Goal: Task Accomplishment & Management: Manage account settings

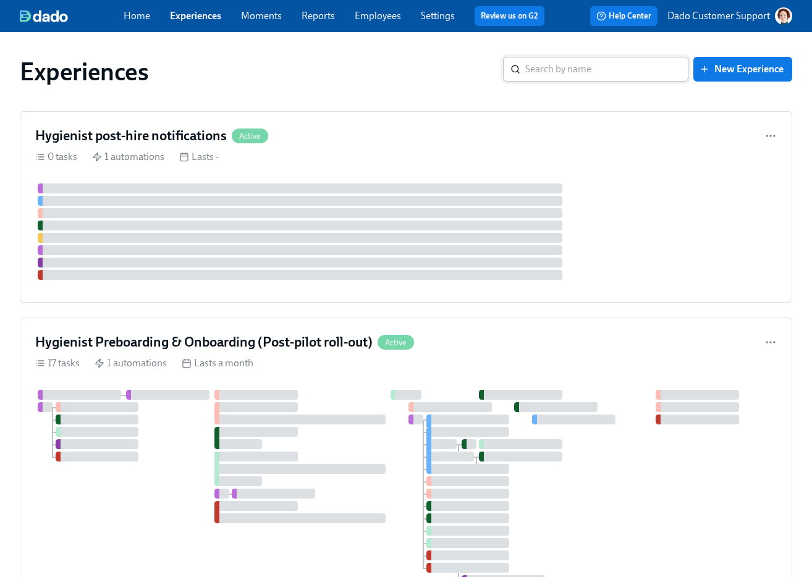
click at [562, 72] on input "search" at bounding box center [606, 69] width 163 height 25
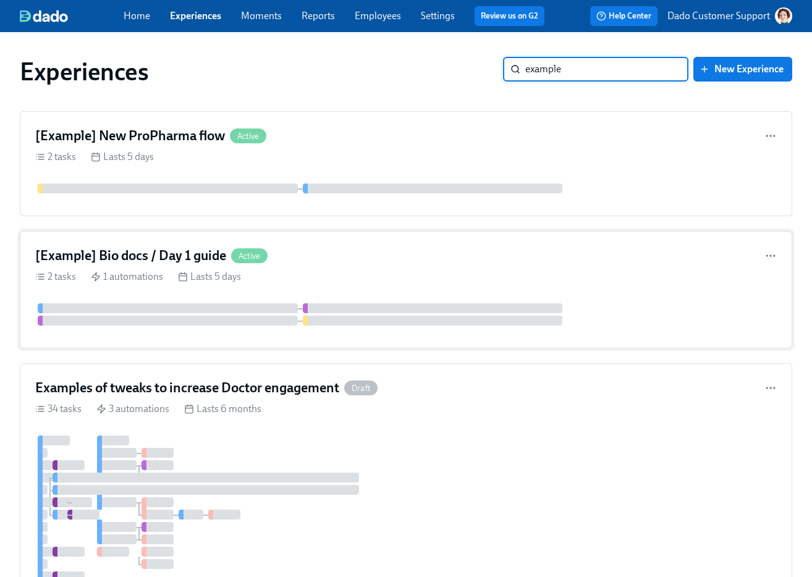
type input "example"
click at [124, 267] on div "[Example] Bio docs / Day 1 guide Active 2 tasks 1 automations Lasts 5 days" at bounding box center [406, 289] width 773 height 117
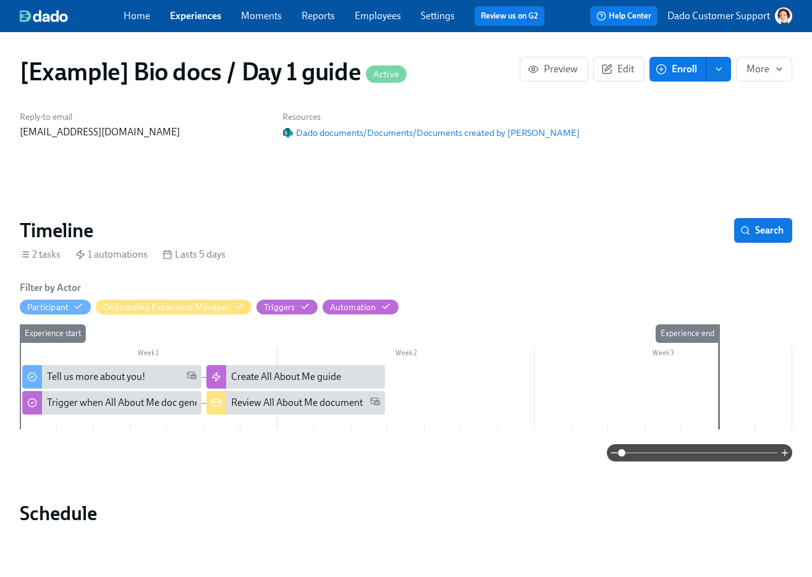
click at [656, 77] on button "Enroll" at bounding box center [678, 69] width 57 height 25
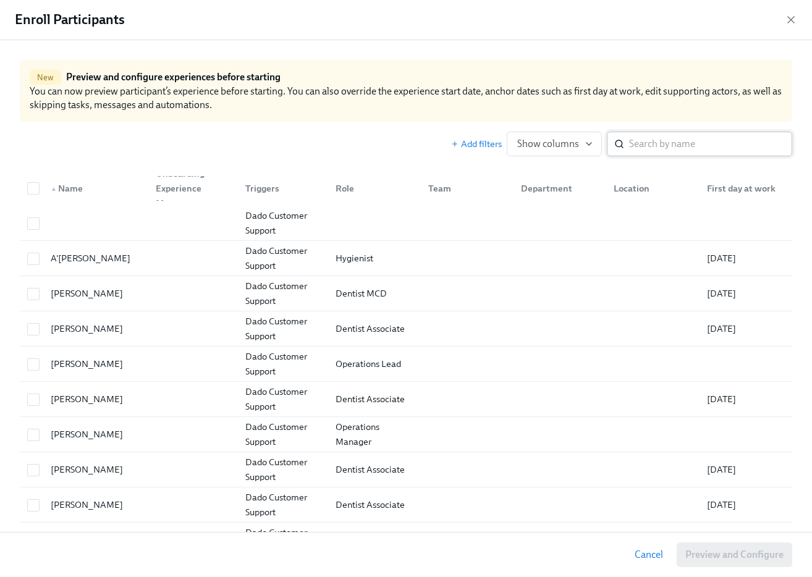
click at [645, 134] on input "search" at bounding box center [710, 144] width 163 height 25
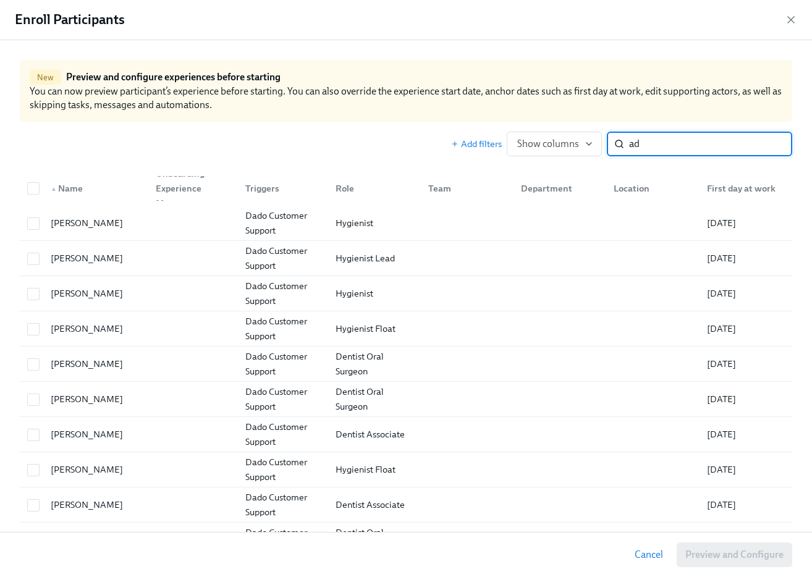
type input "a"
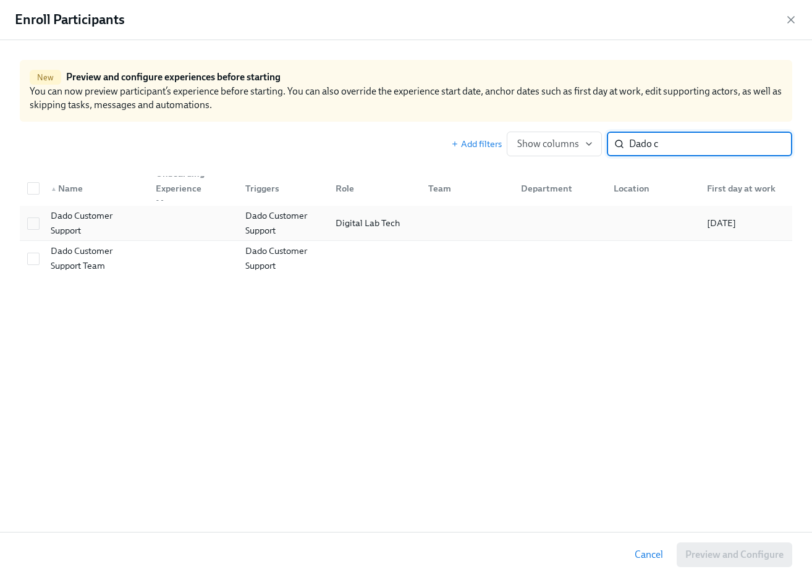
type input "Dado c"
click at [146, 235] on div at bounding box center [191, 223] width 90 height 25
checkbox input "true"
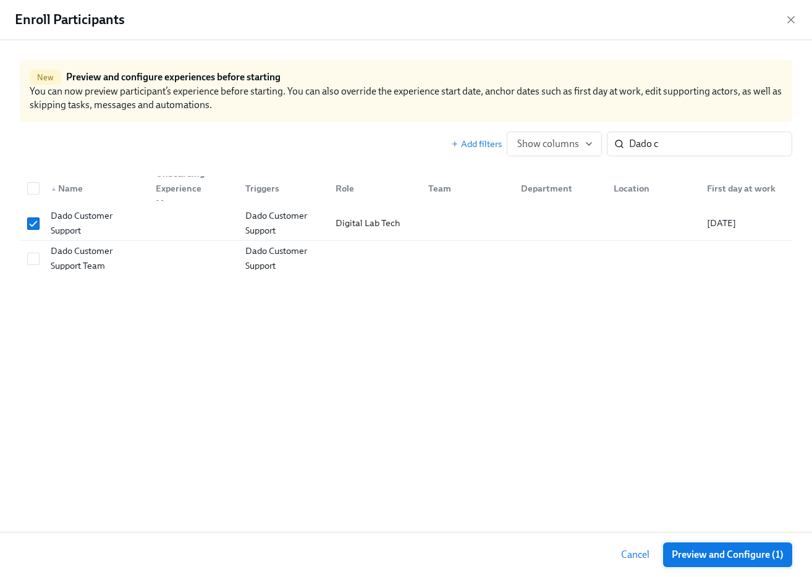
click at [755, 552] on span "Preview and Configure (1)" at bounding box center [728, 555] width 112 height 12
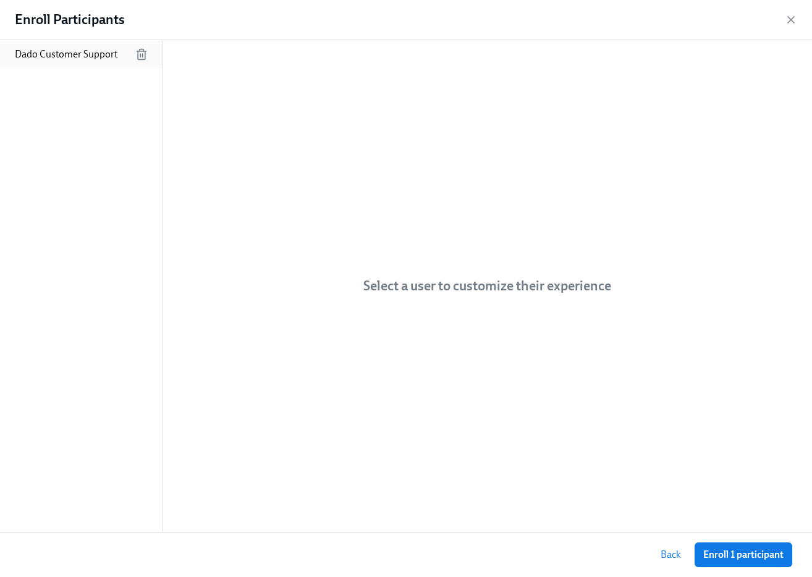
click at [32, 43] on div "Dado Customer Support" at bounding box center [81, 54] width 163 height 28
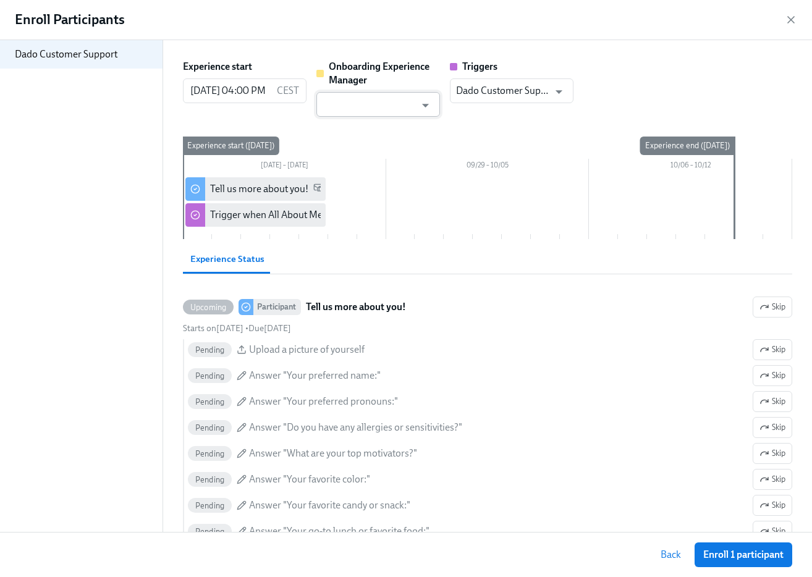
click at [370, 102] on input "text" at bounding box center [369, 104] width 93 height 25
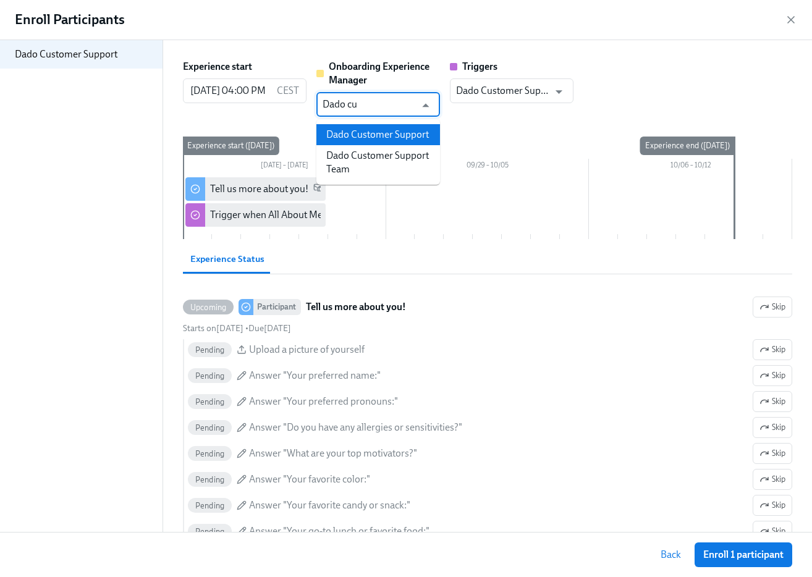
click at [392, 134] on li "Dado Customer Support" at bounding box center [378, 134] width 124 height 21
type input "Dado Customer Support"
click at [257, 96] on input "[DATE] 04:00 PM" at bounding box center [227, 90] width 89 height 25
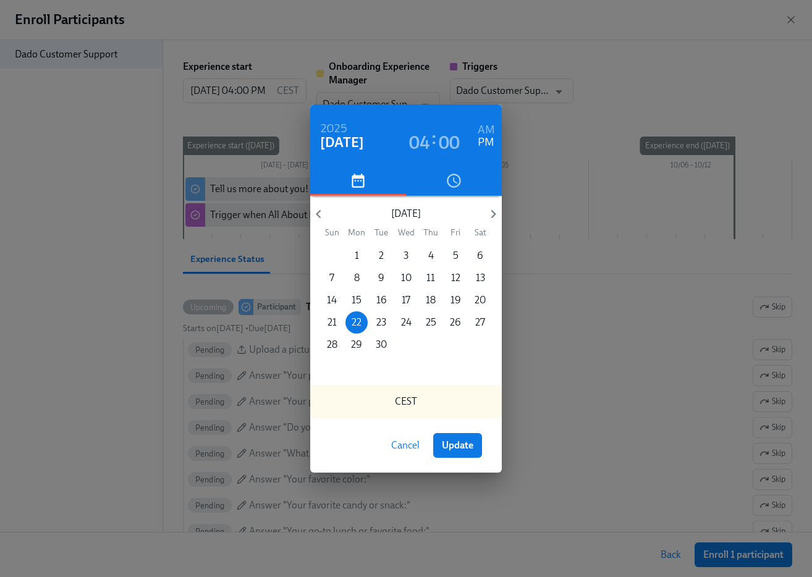
click at [491, 136] on h6 "PM" at bounding box center [486, 143] width 17 height 20
click at [489, 128] on h6 "AM" at bounding box center [486, 131] width 17 height 20
click at [457, 449] on span "Update" at bounding box center [458, 445] width 32 height 12
type input "[DATE] 04:00 AM"
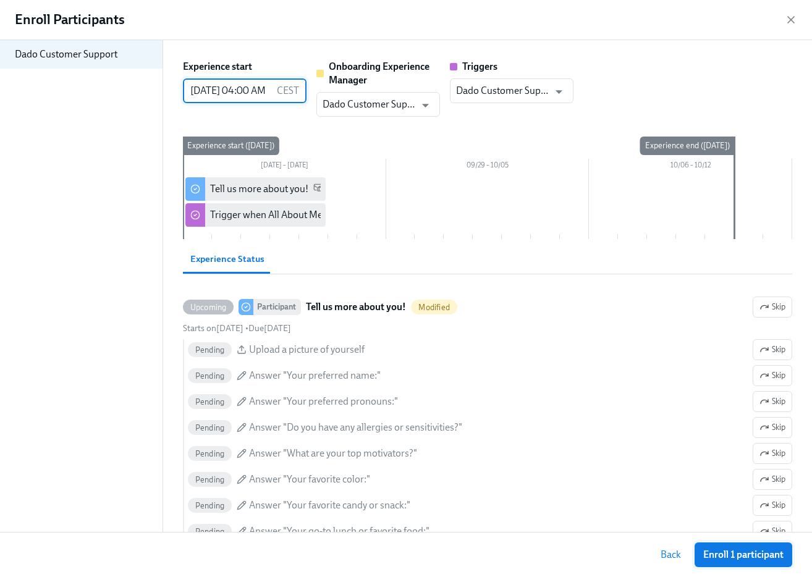
click at [739, 547] on button "Enroll 1 participant" at bounding box center [744, 555] width 98 height 25
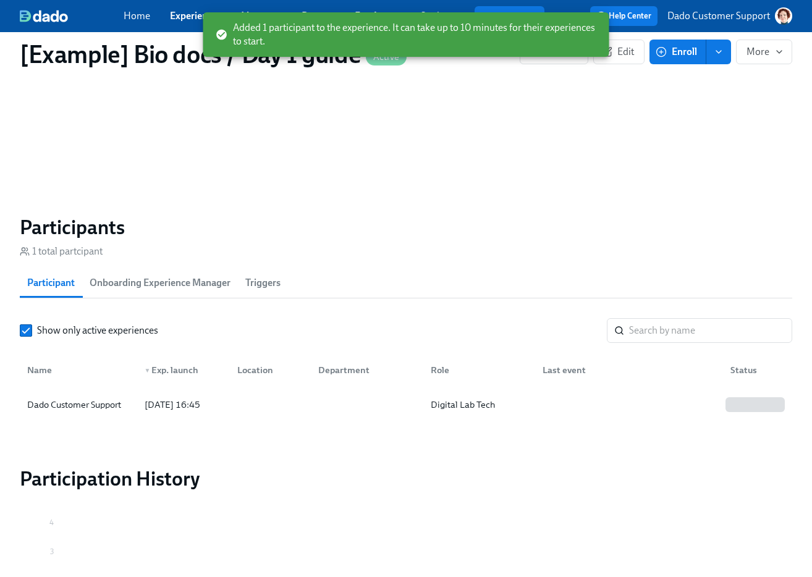
scroll to position [774, 0]
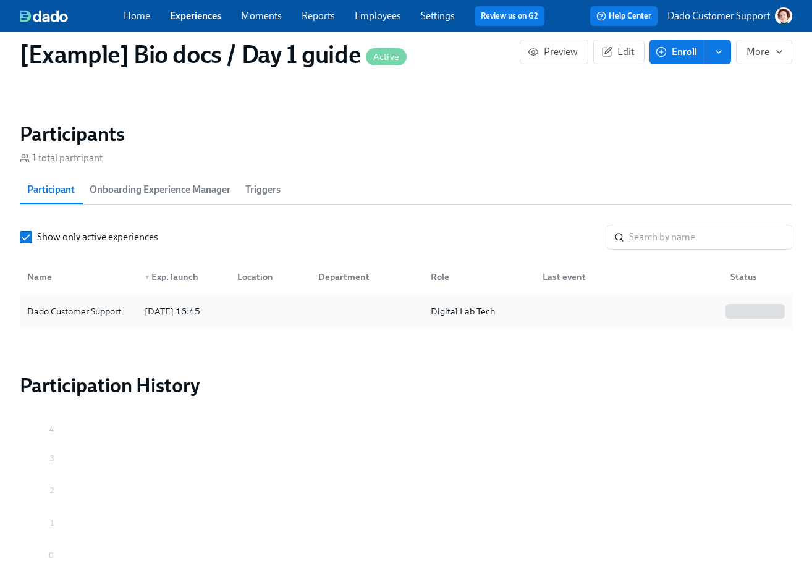
click at [102, 301] on div "Dado Customer Support" at bounding box center [78, 311] width 112 height 25
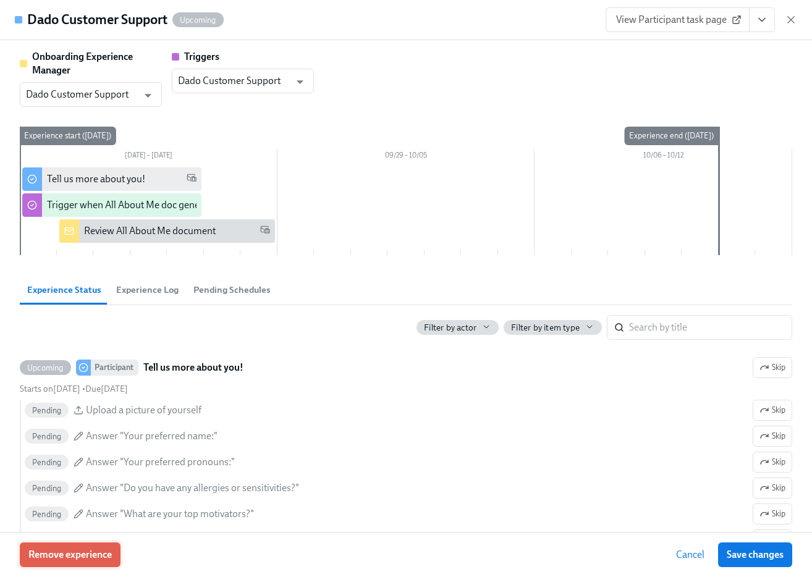
click at [90, 557] on span "Remove experience" at bounding box center [69, 555] width 83 height 12
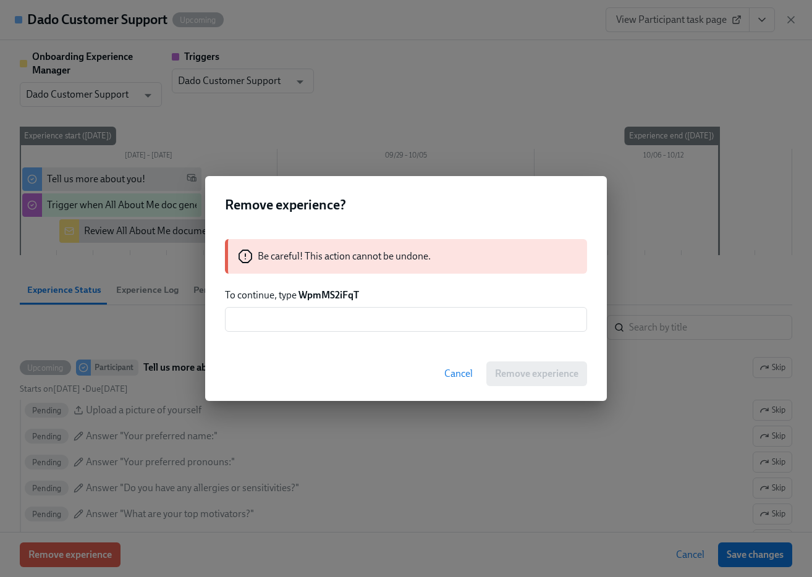
click at [322, 295] on strong "WpmMS2iFqT" at bounding box center [329, 295] width 61 height 12
copy strong "WpmMS2iFqT"
click at [322, 314] on input "text" at bounding box center [406, 319] width 362 height 25
paste input "WpmMS2iFqT"
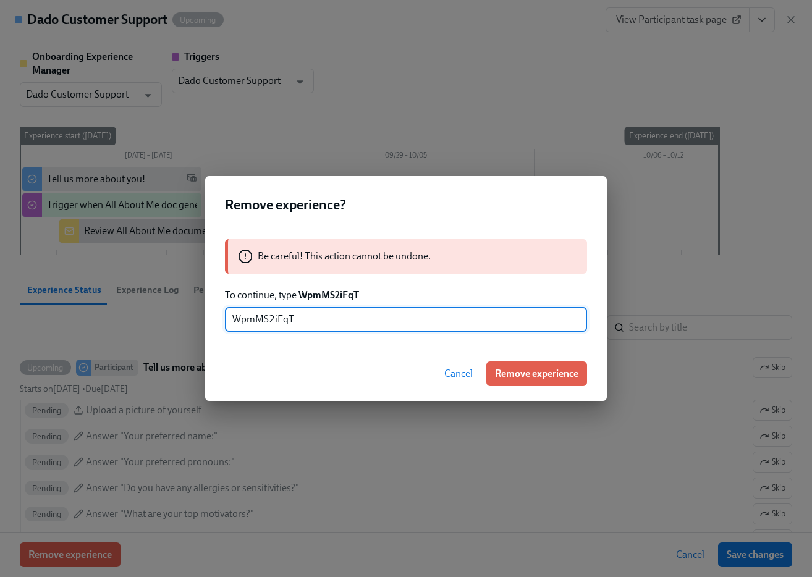
type input "WpmMS2iFqT"
click at [549, 354] on div "Cancel Remove experience" at bounding box center [406, 374] width 402 height 54
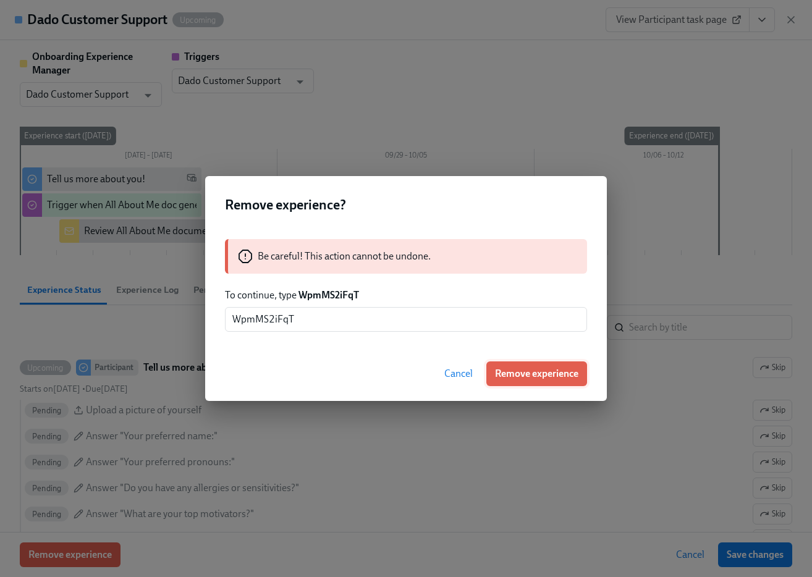
click at [541, 375] on span "Remove experience" at bounding box center [536, 374] width 83 height 12
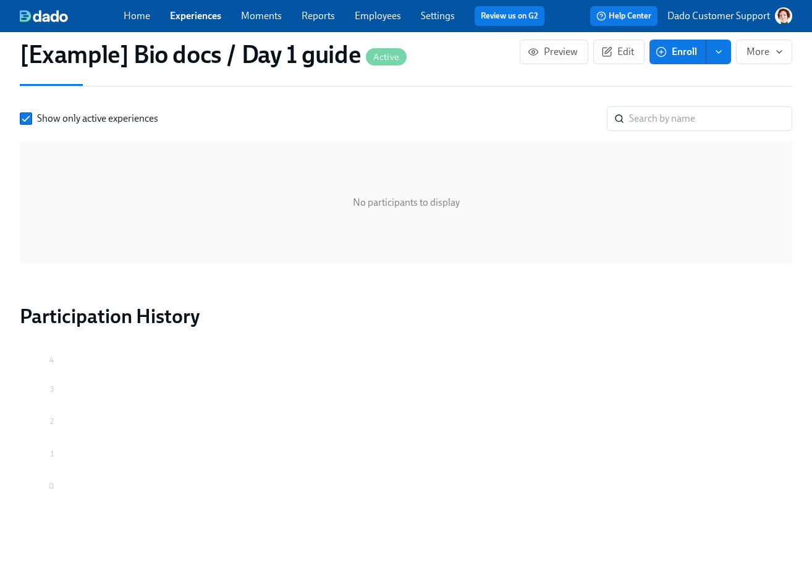
click at [683, 61] on button "Enroll" at bounding box center [678, 52] width 57 height 25
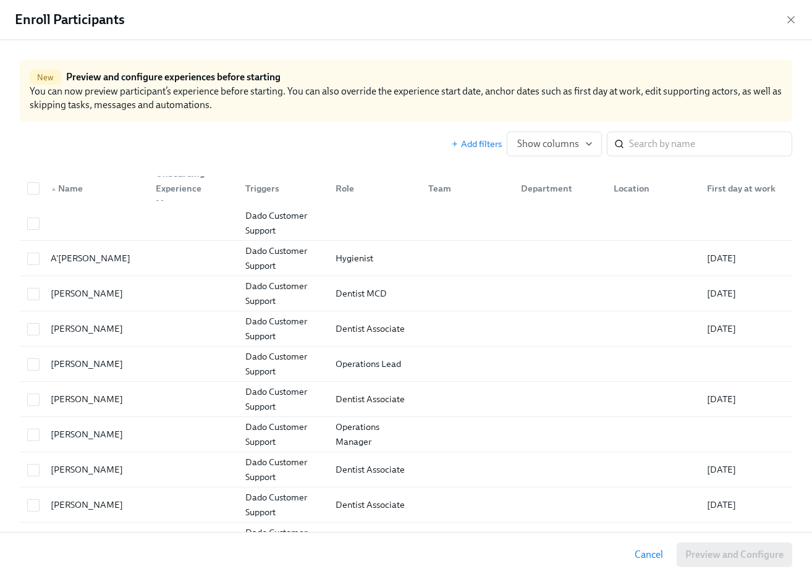
click at [692, 148] on input "search" at bounding box center [710, 144] width 163 height 25
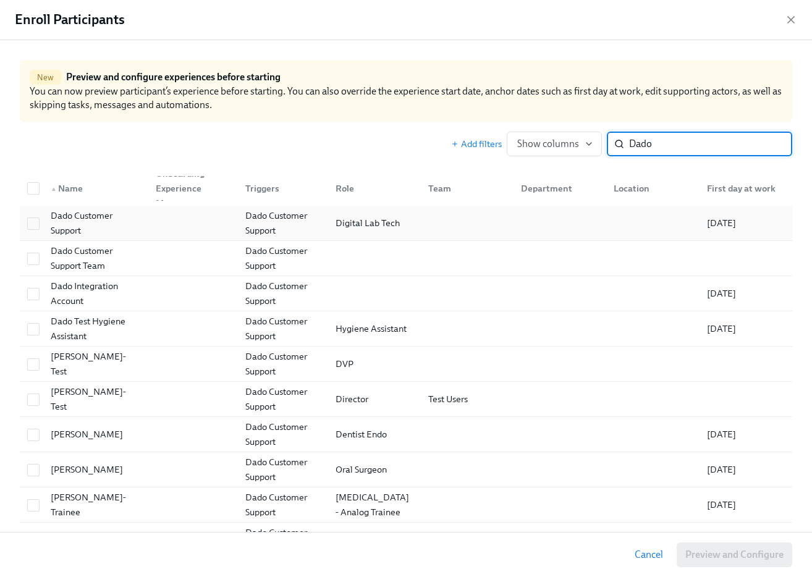
type input "Dado"
click at [117, 219] on div "Dado Customer Support" at bounding box center [96, 223] width 100 height 30
checkbox input "true"
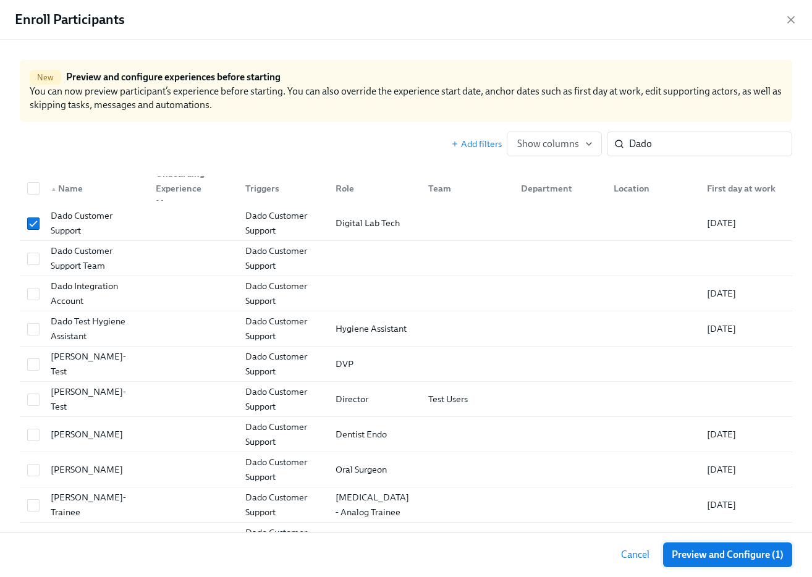
click at [753, 554] on span "Preview and Configure (1)" at bounding box center [728, 555] width 112 height 12
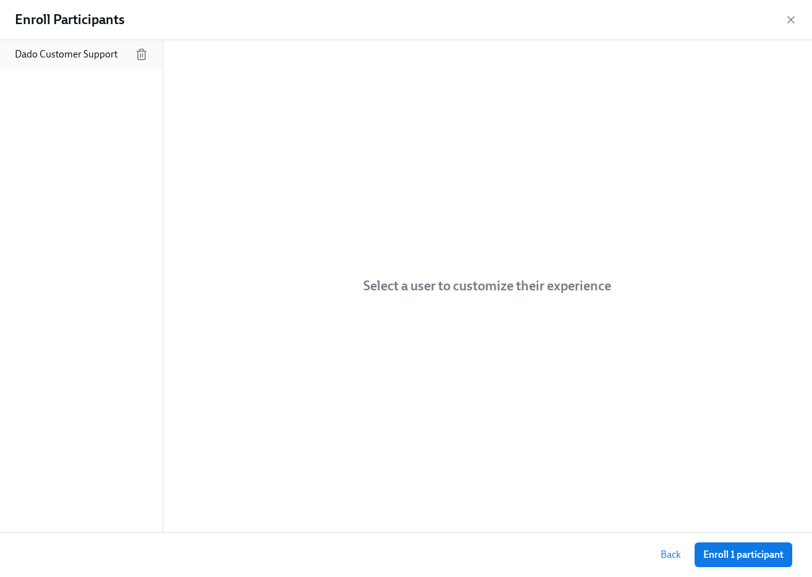
click at [82, 66] on div "Dado Customer Support" at bounding box center [81, 54] width 163 height 28
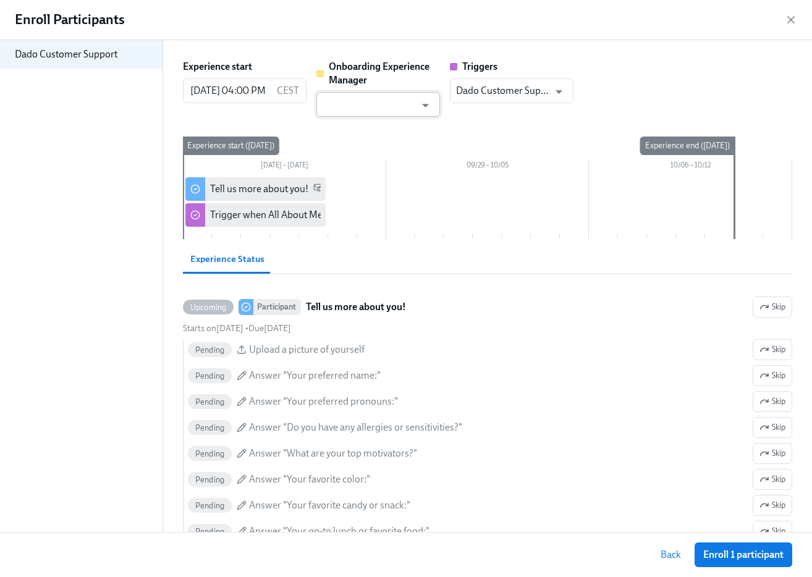
click at [403, 103] on input "text" at bounding box center [369, 104] width 93 height 25
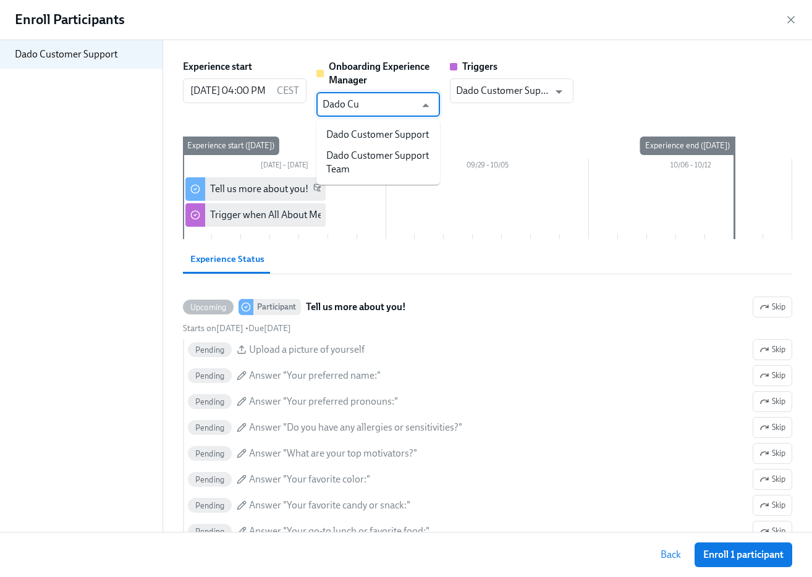
click at [409, 130] on li "Dado Customer Support" at bounding box center [378, 134] width 124 height 21
type input "Dado Customer Support"
click at [768, 547] on button "Enroll 1 participant" at bounding box center [744, 555] width 98 height 25
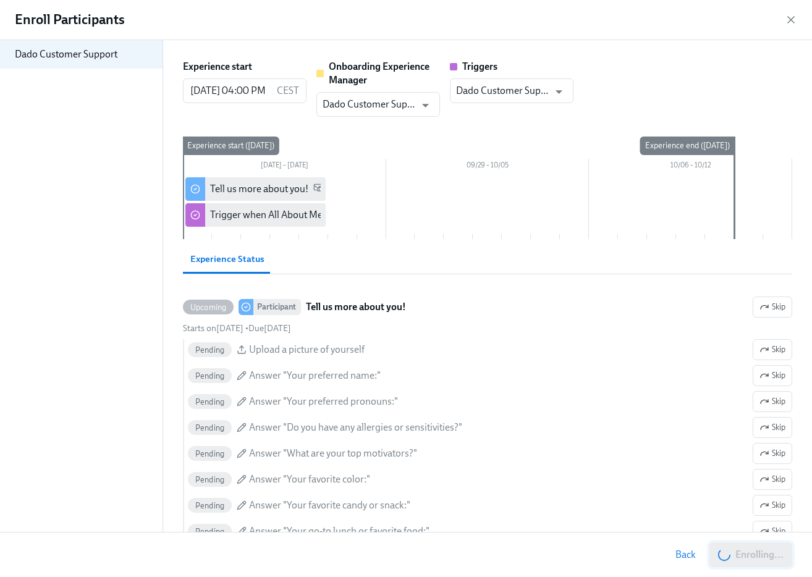
scroll to position [808, 0]
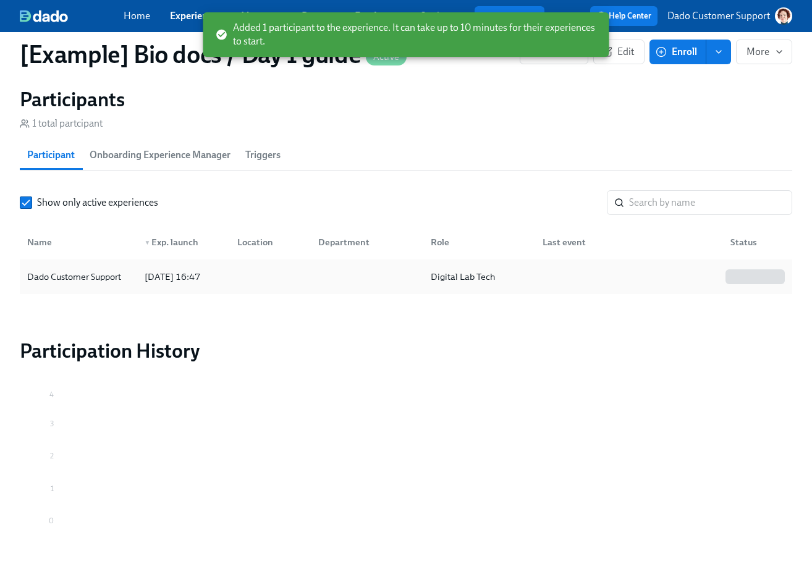
click at [103, 283] on div "Dado Customer Support" at bounding box center [74, 276] width 104 height 15
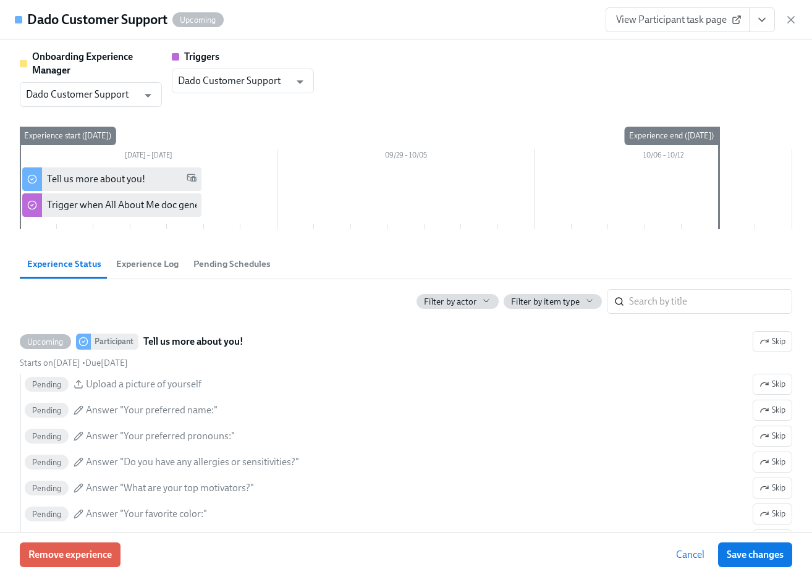
click at [689, 22] on span "View Participant task page" at bounding box center [677, 20] width 123 height 12
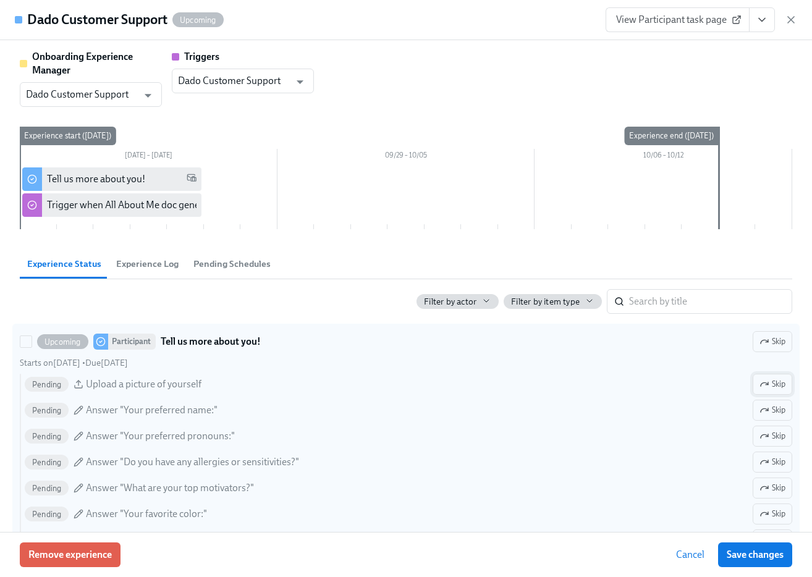
click at [767, 386] on icon "button" at bounding box center [765, 384] width 10 height 10
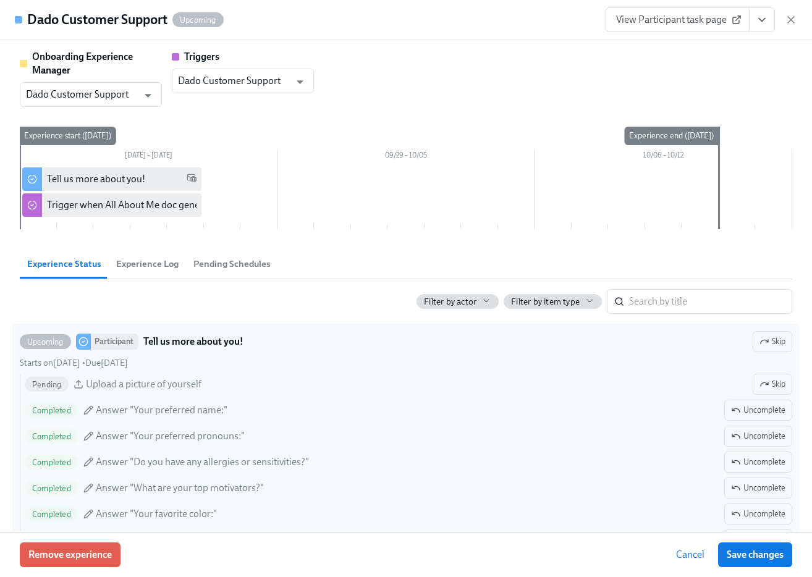
click at [789, 12] on div "View Participant task page" at bounding box center [702, 19] width 192 height 25
click at [790, 19] on icon "button" at bounding box center [791, 20] width 6 height 6
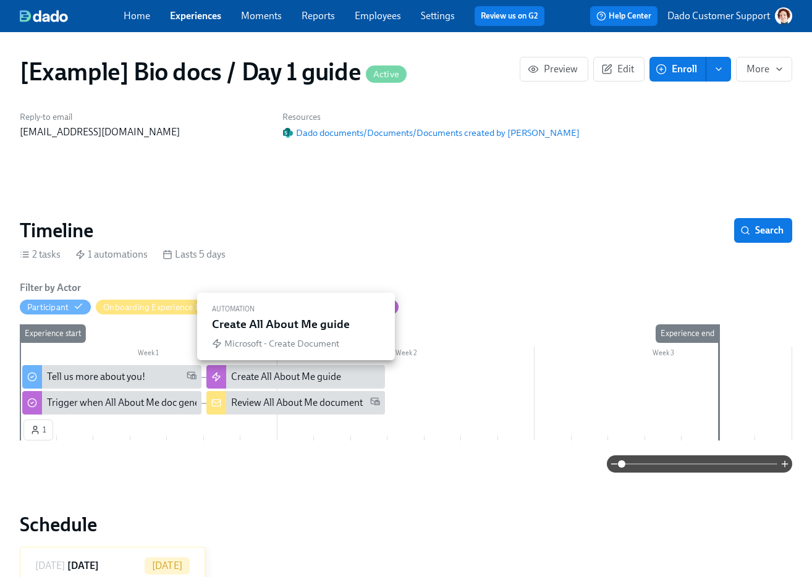
click at [232, 371] on div "Create All About Me guide" at bounding box center [286, 377] width 110 height 14
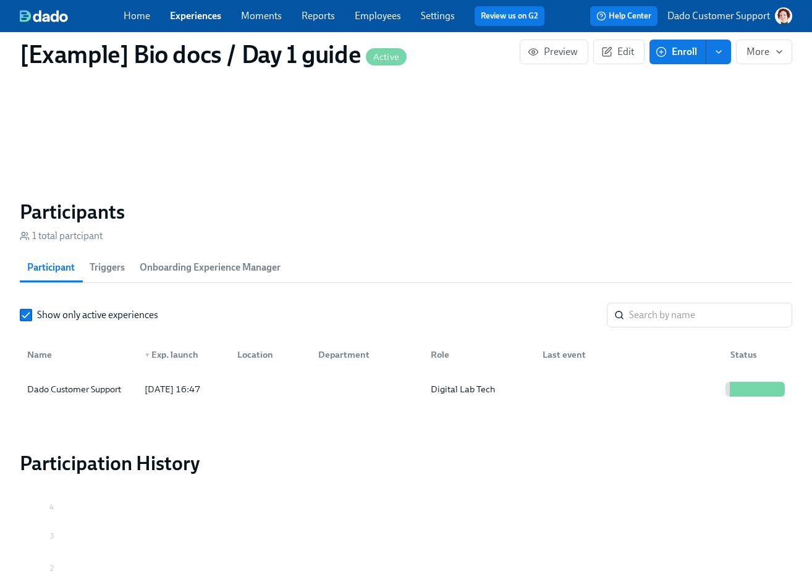
scroll to position [843, 0]
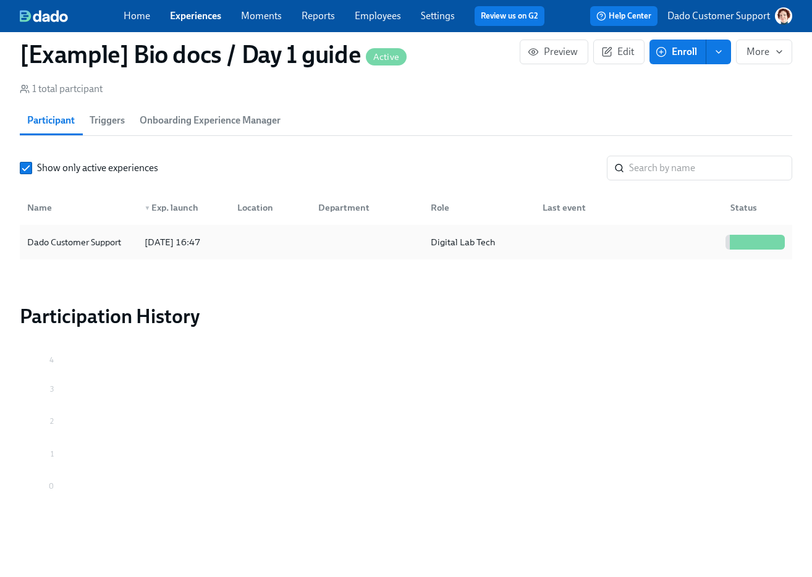
click at [116, 250] on div "Dado Customer Support" at bounding box center [78, 242] width 112 height 25
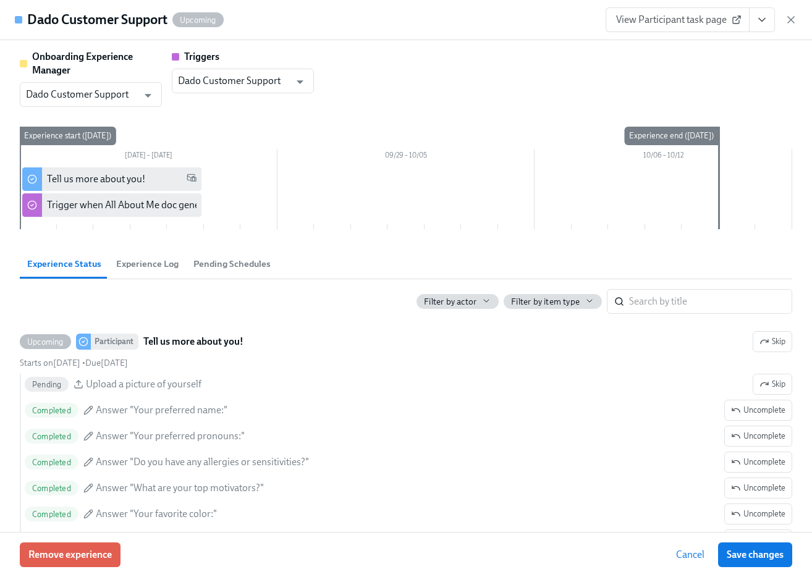
click at [210, 255] on button "Pending Schedules" at bounding box center [232, 264] width 92 height 30
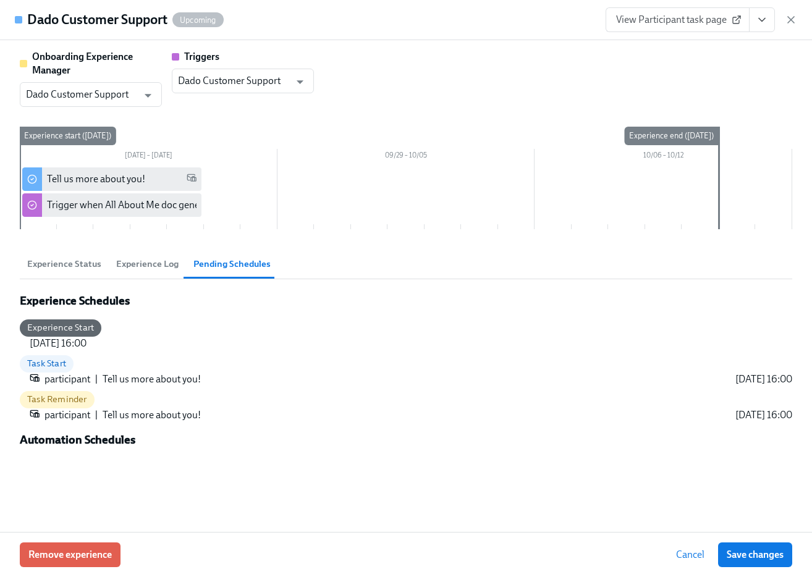
click at [53, 258] on span "Experience Status" at bounding box center [64, 264] width 74 height 14
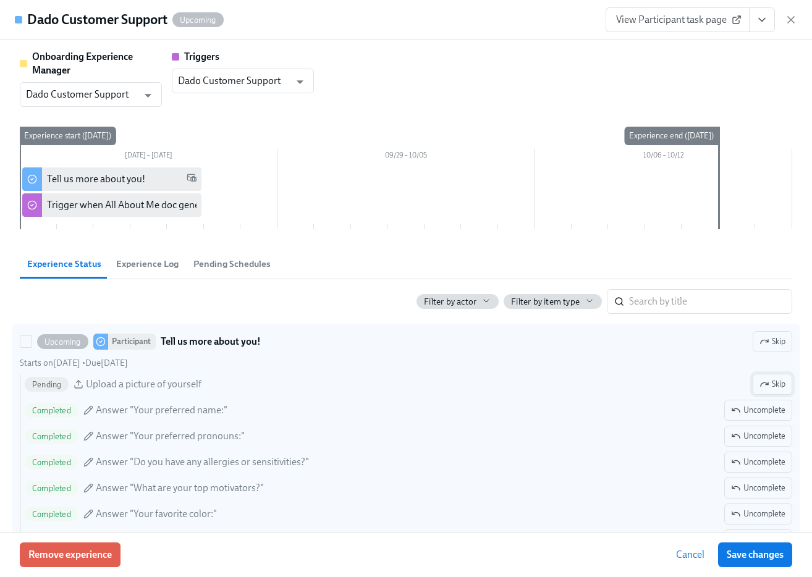
click at [777, 378] on span "Skip" at bounding box center [773, 384] width 26 height 12
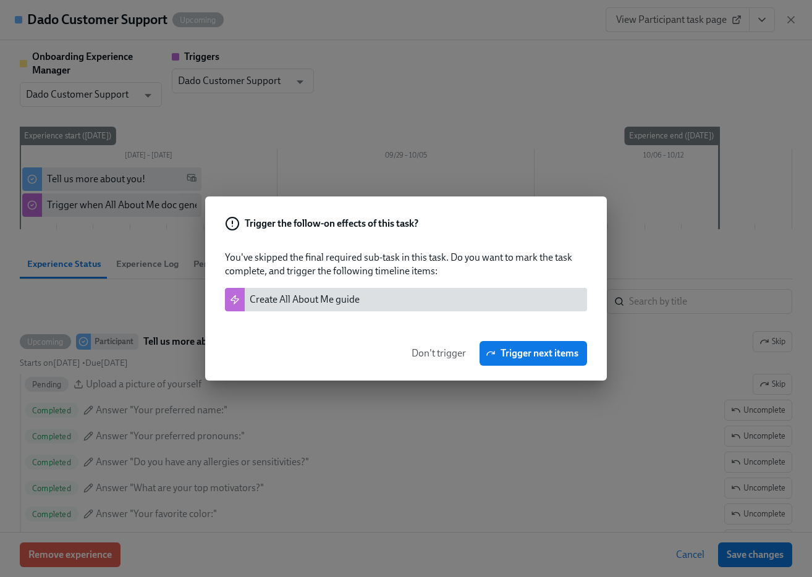
click at [536, 355] on span "Trigger next items" at bounding box center [533, 353] width 90 height 12
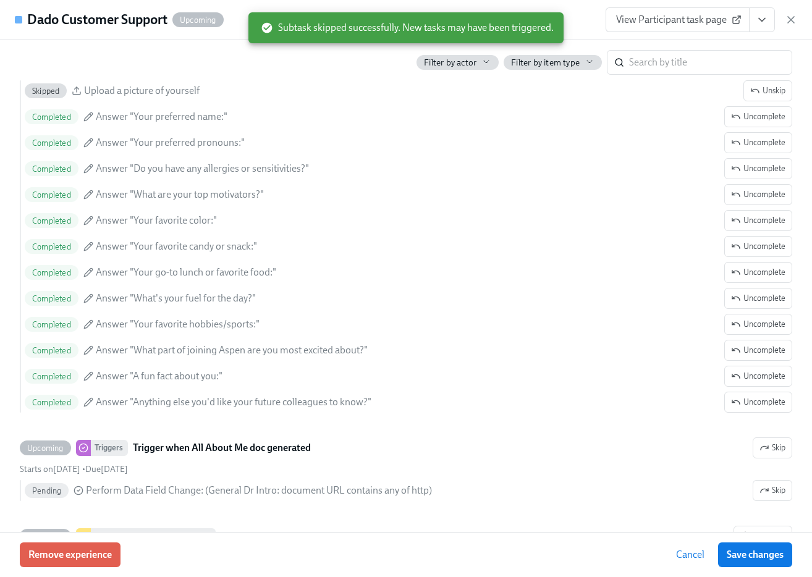
scroll to position [445, 0]
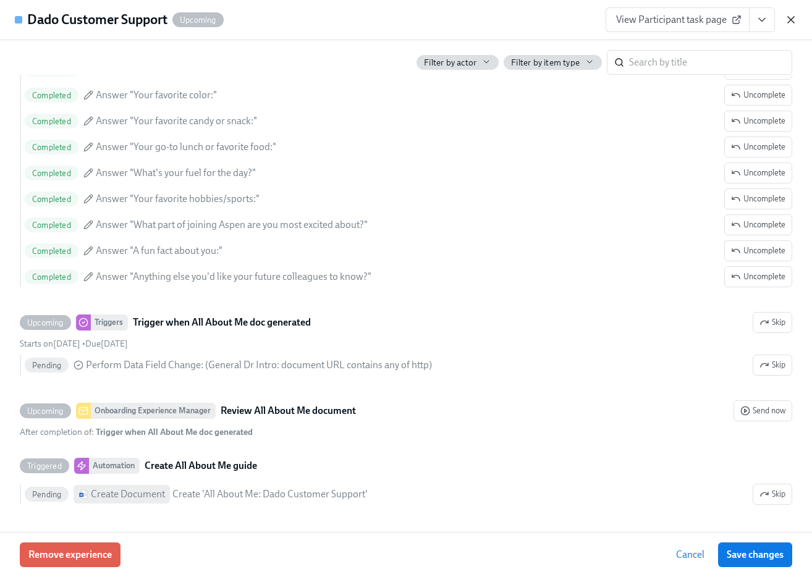
click at [792, 19] on icon "button" at bounding box center [791, 20] width 12 height 12
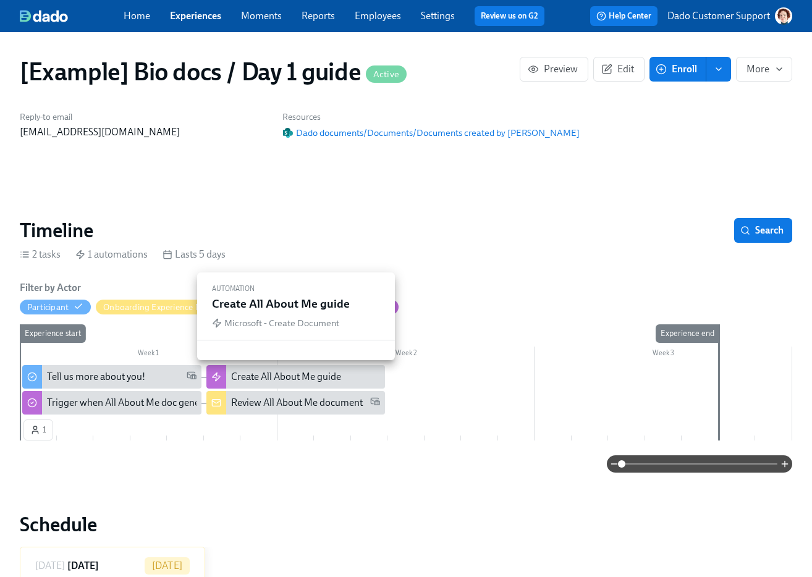
click at [270, 379] on div "Create All About Me guide" at bounding box center [286, 377] width 110 height 14
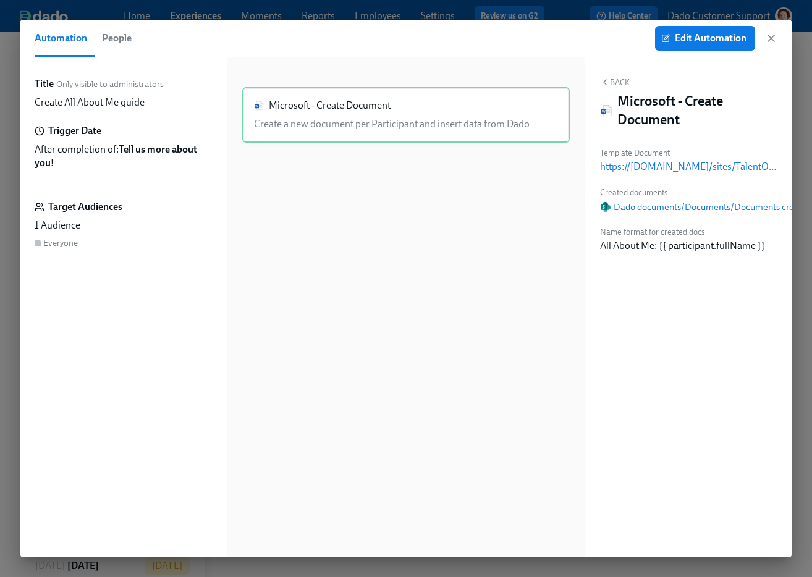
click at [712, 210] on span "Dado documents/Documents/Documents created by [PERSON_NAME]" at bounding box center [748, 207] width 297 height 12
click at [774, 39] on icon "button" at bounding box center [771, 38] width 12 height 12
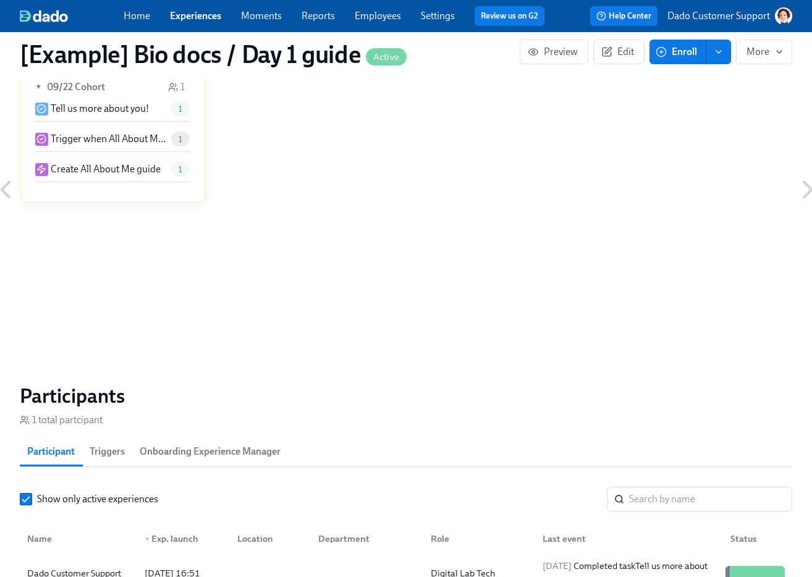
scroll to position [545, 0]
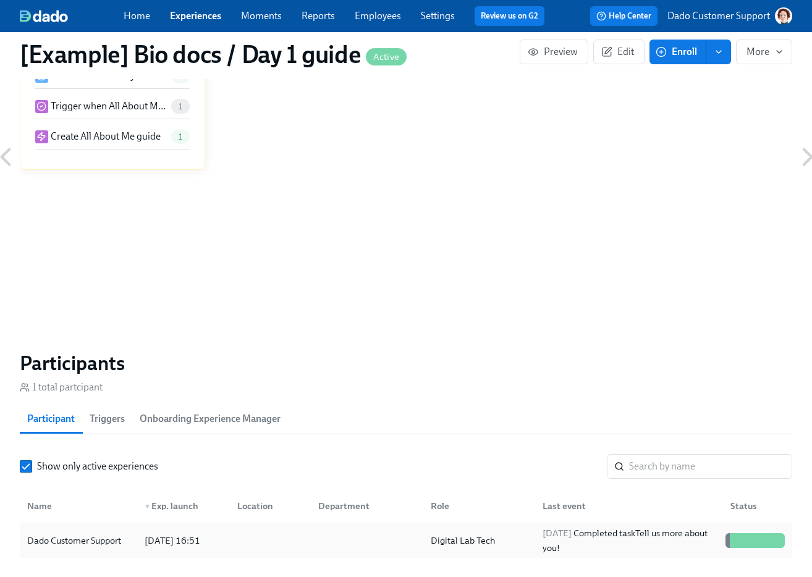
click at [58, 536] on div "Dado Customer Support" at bounding box center [74, 540] width 104 height 15
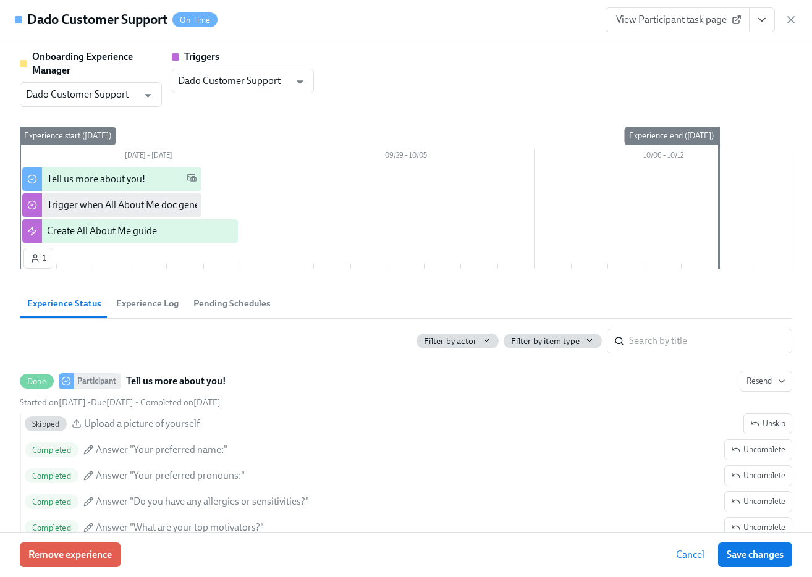
click at [62, 569] on div "Remove experience Cancel Save changes" at bounding box center [406, 554] width 812 height 45
click at [47, 556] on span "Remove experience" at bounding box center [69, 555] width 83 height 12
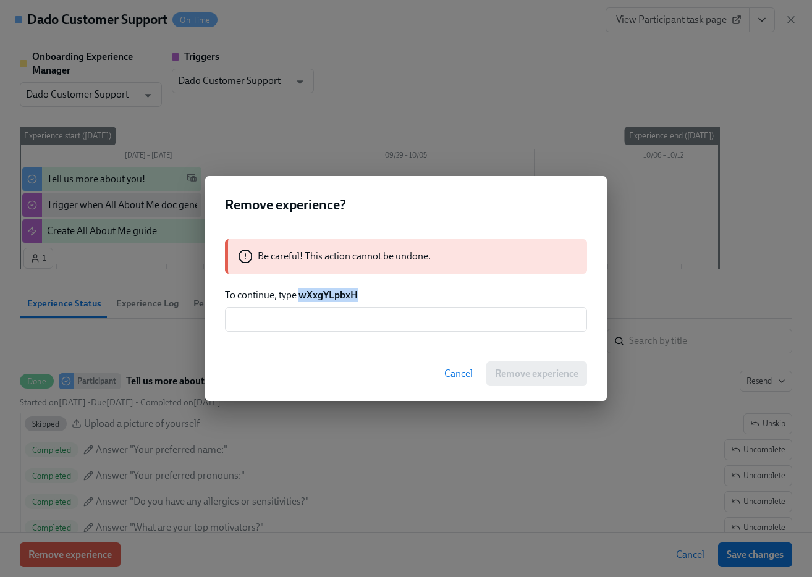
drag, startPoint x: 301, startPoint y: 295, endPoint x: 415, endPoint y: 297, distance: 114.4
click at [412, 297] on p "To continue, type wXxgYLpbxH" at bounding box center [406, 296] width 362 height 14
copy strong "wXxgYLpbxH"
click at [381, 326] on input "text" at bounding box center [406, 319] width 362 height 25
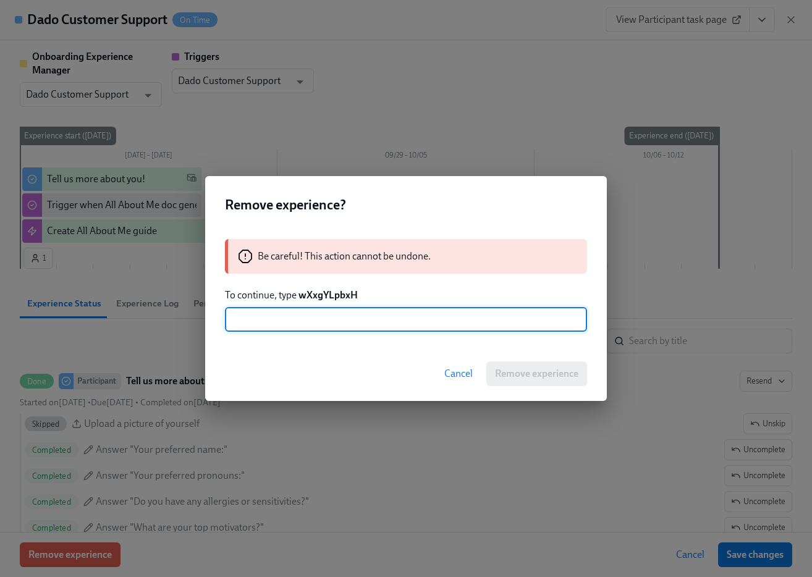
paste input "wXxgYLpbxH"
type input "wXxgYLpbxH"
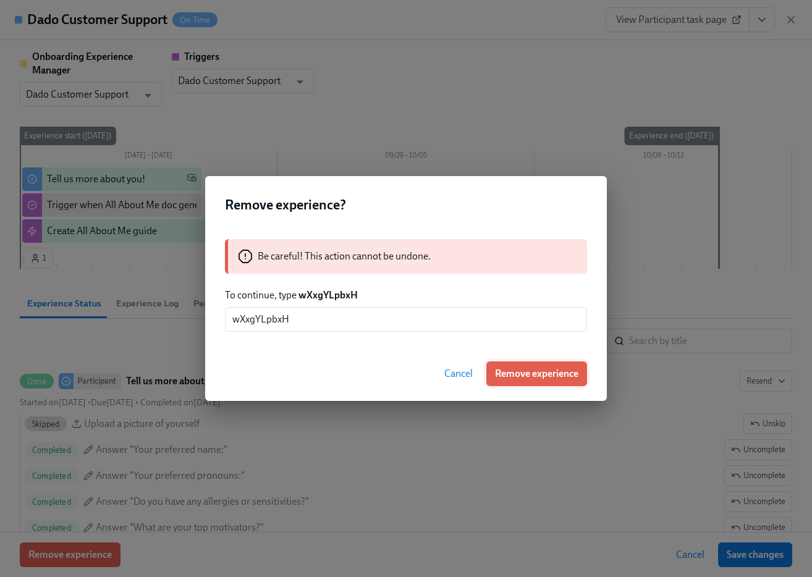
click at [496, 375] on span "Remove experience" at bounding box center [536, 374] width 83 height 12
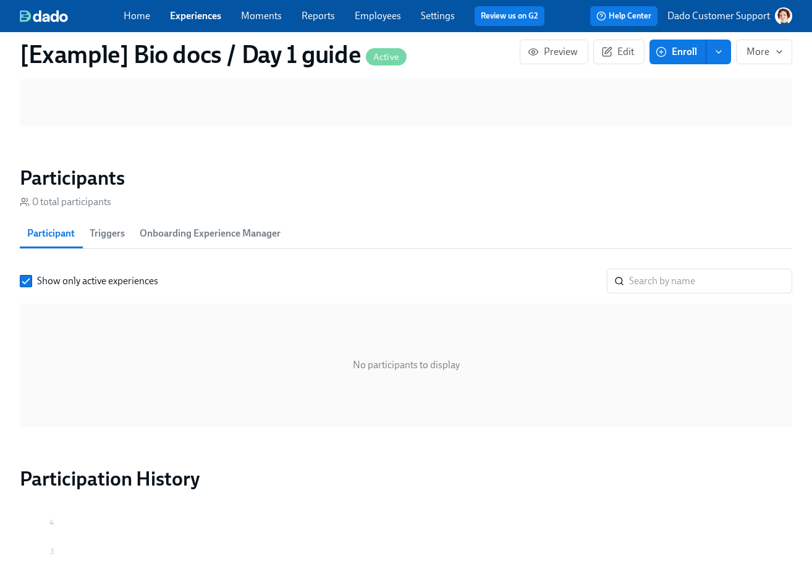
click at [672, 49] on span "Enroll" at bounding box center [677, 52] width 39 height 12
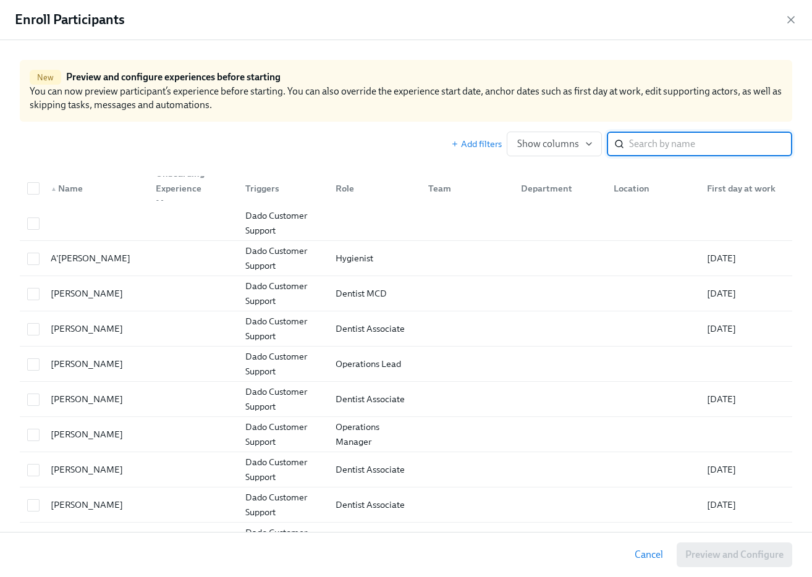
click at [669, 148] on input "search" at bounding box center [710, 144] width 163 height 25
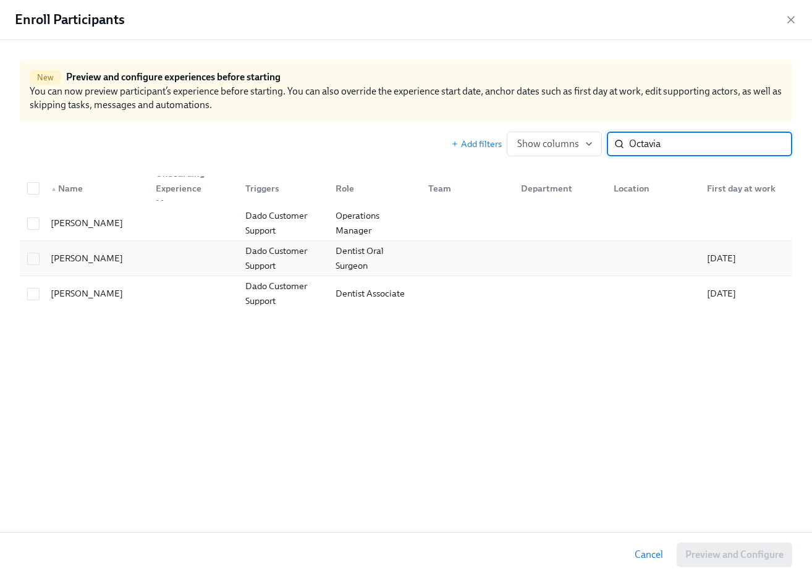
type input "Octavia"
click at [127, 258] on div "[PERSON_NAME]" at bounding box center [87, 258] width 82 height 15
checkbox input "true"
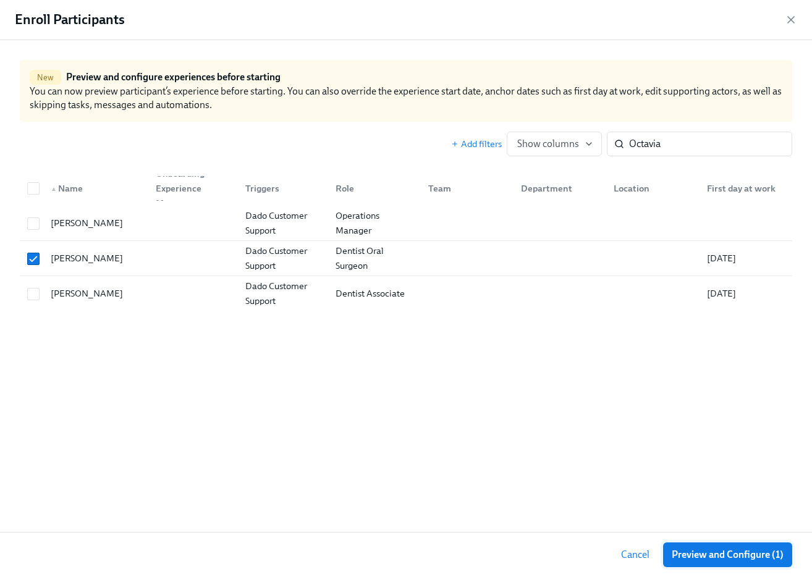
click at [732, 557] on span "Preview and Configure (1)" at bounding box center [728, 555] width 112 height 12
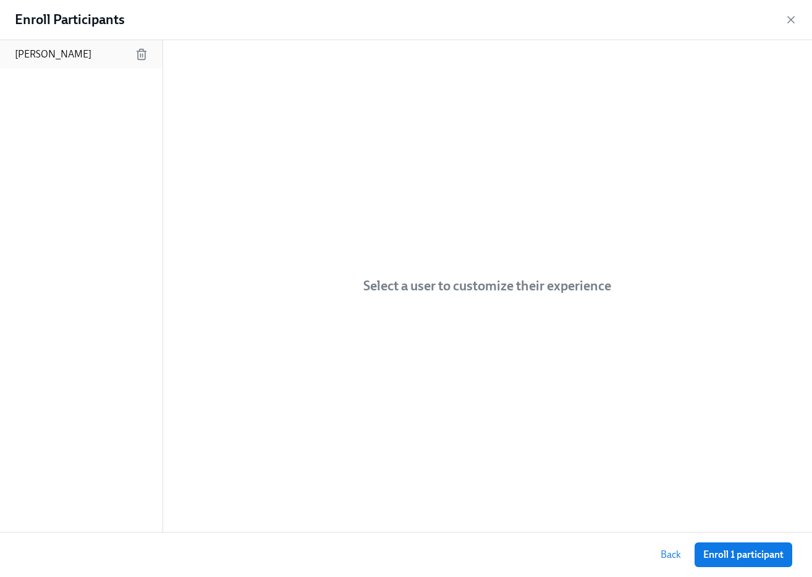
click at [103, 48] on div "[PERSON_NAME]" at bounding box center [81, 54] width 163 height 28
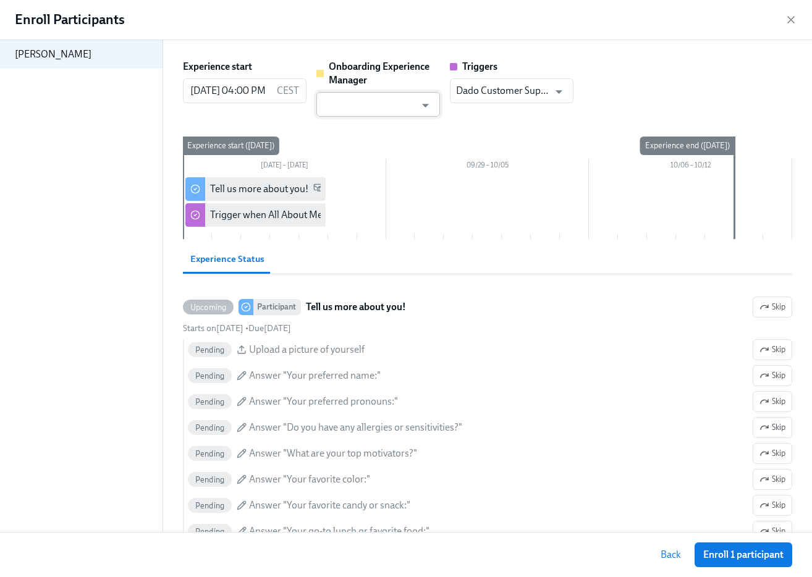
click at [394, 114] on input "text" at bounding box center [369, 104] width 93 height 25
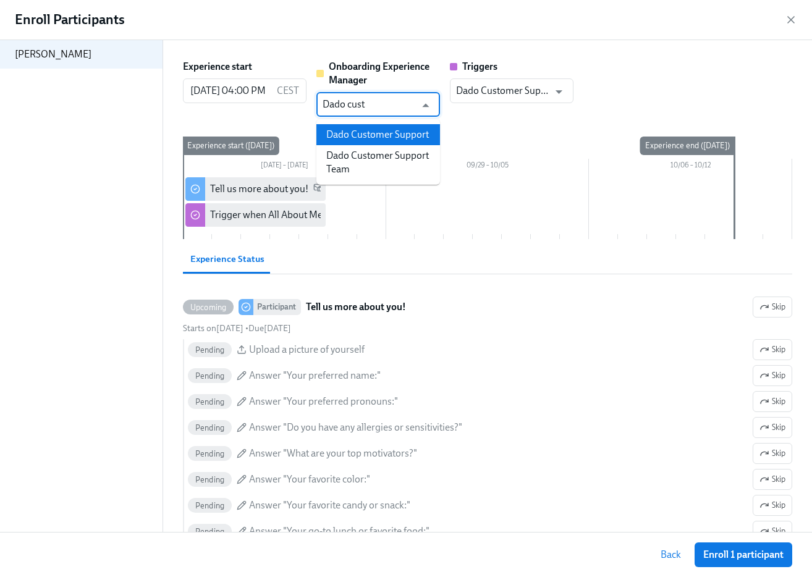
click at [376, 127] on li "Dado Customer Support" at bounding box center [378, 134] width 124 height 21
type input "Dado Customer Support"
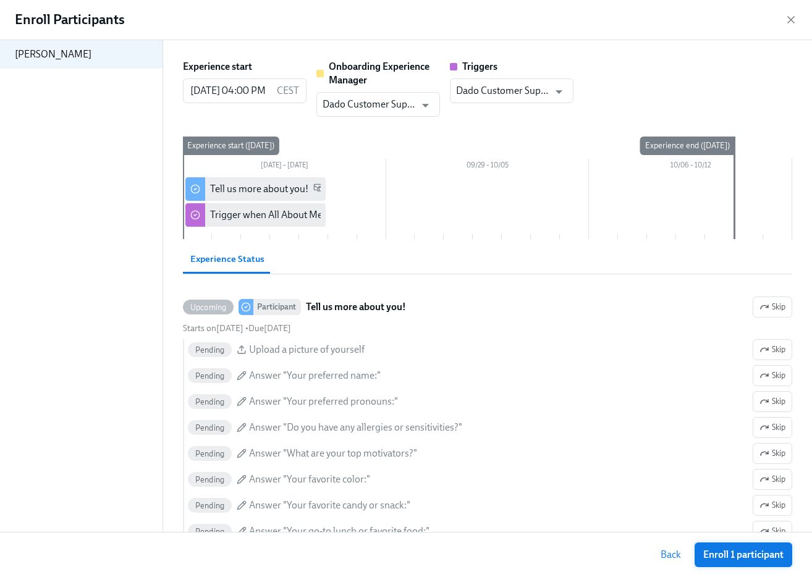
click at [744, 556] on span "Enroll 1 participant" at bounding box center [743, 555] width 80 height 12
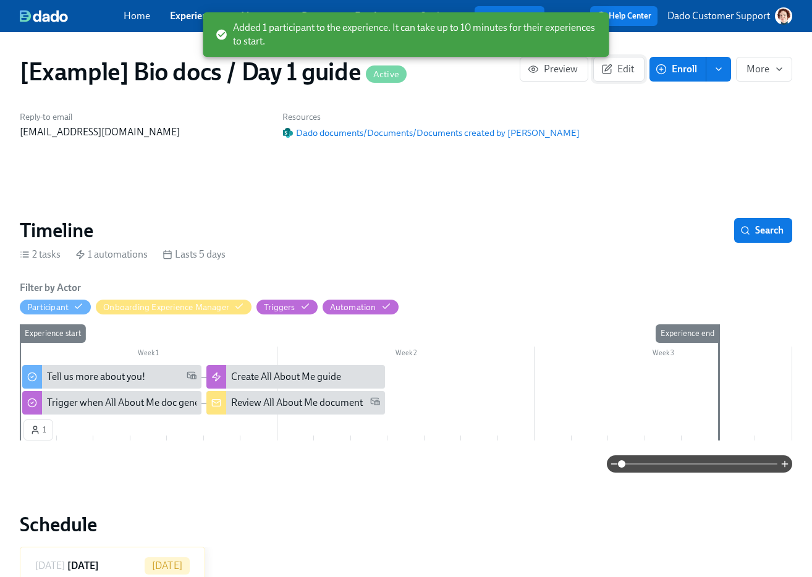
click at [610, 70] on icon "button" at bounding box center [606, 69] width 11 height 11
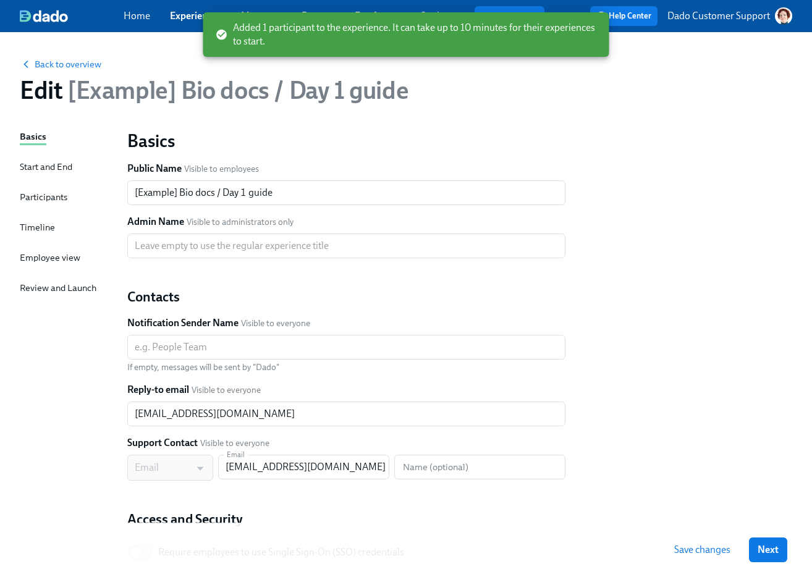
click at [28, 228] on div "Timeline" at bounding box center [37, 228] width 35 height 14
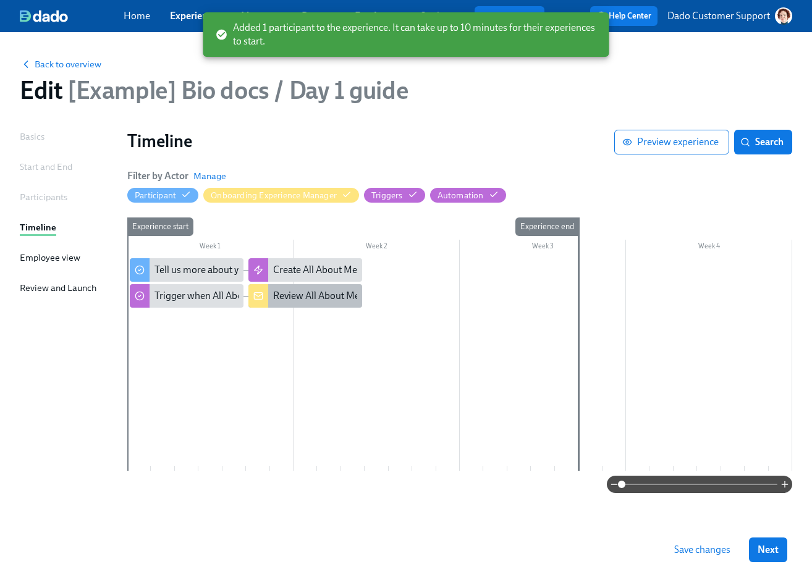
click at [281, 307] on div "Review All About Me document" at bounding box center [305, 295] width 114 height 23
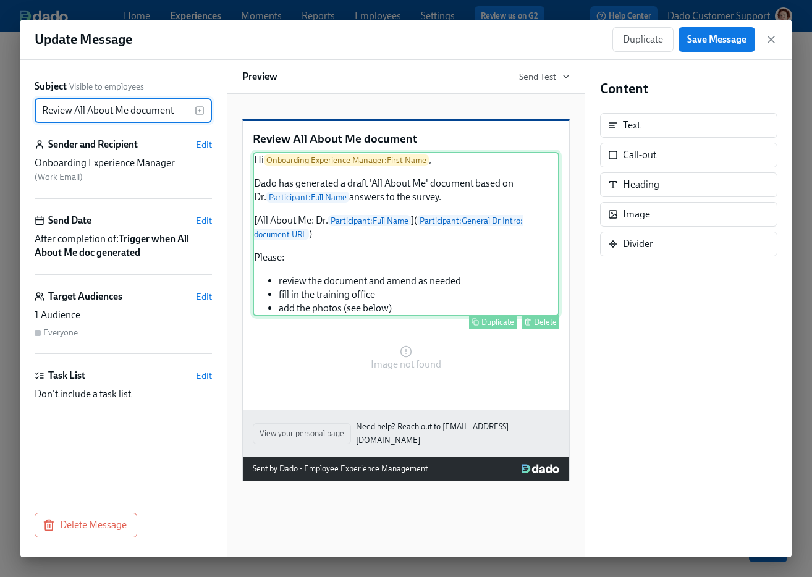
click at [387, 265] on div "Hi Onboarding Experience Manager : First Name , [PERSON_NAME] has generated a d…" at bounding box center [406, 234] width 307 height 164
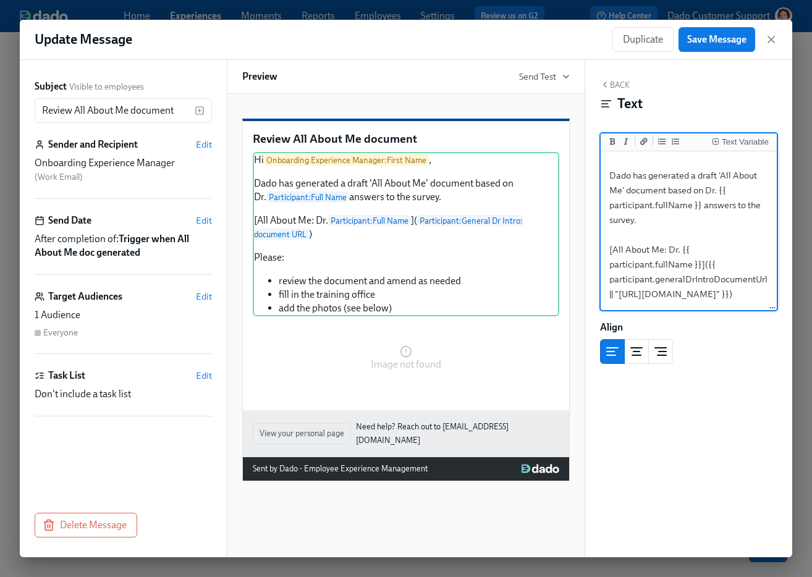
scroll to position [50, 0]
click at [646, 221] on textarea "Hi {{ onboardingExperienceManager.firstName }}, Dado has generated a draft 'All…" at bounding box center [688, 251] width 171 height 294
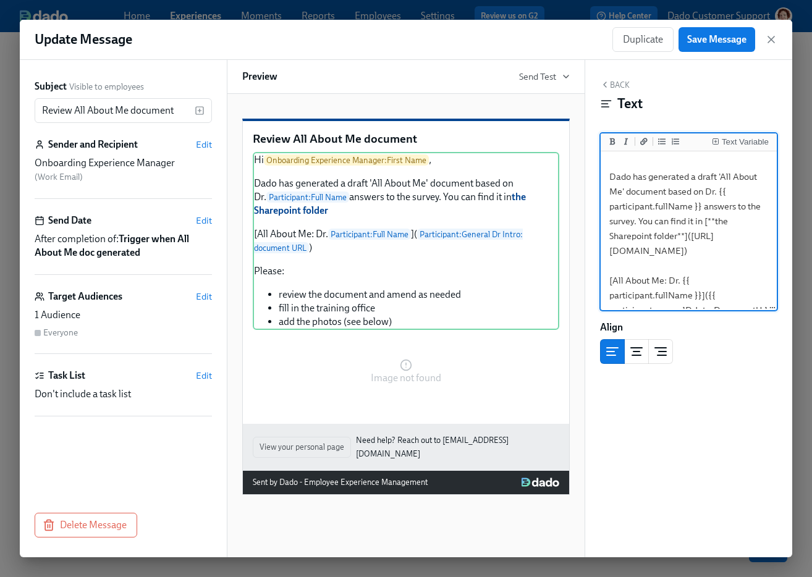
scroll to position [72, 0]
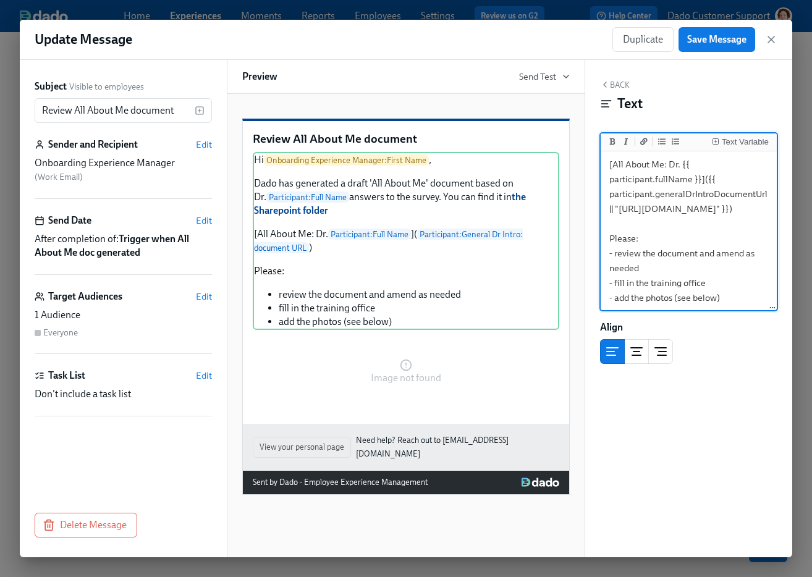
click at [638, 221] on textarea "Hi {{ onboardingExperienceManager.firstName }}, Dado has generated a draft 'All…" at bounding box center [688, 150] width 171 height 324
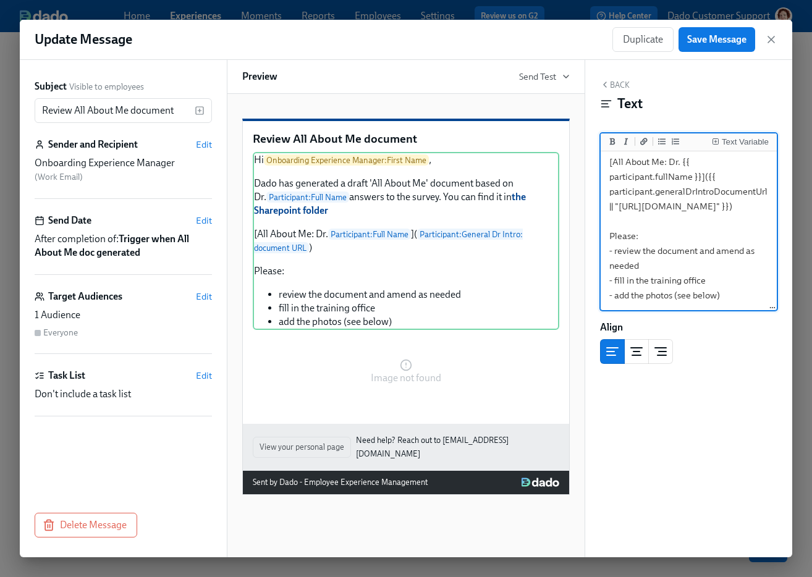
scroll to position [423, 0]
click at [690, 258] on textarea "Hi {{ onboardingExperienceManager.firstName }}, Dado has generated a draft 'All…" at bounding box center [688, 147] width 171 height 324
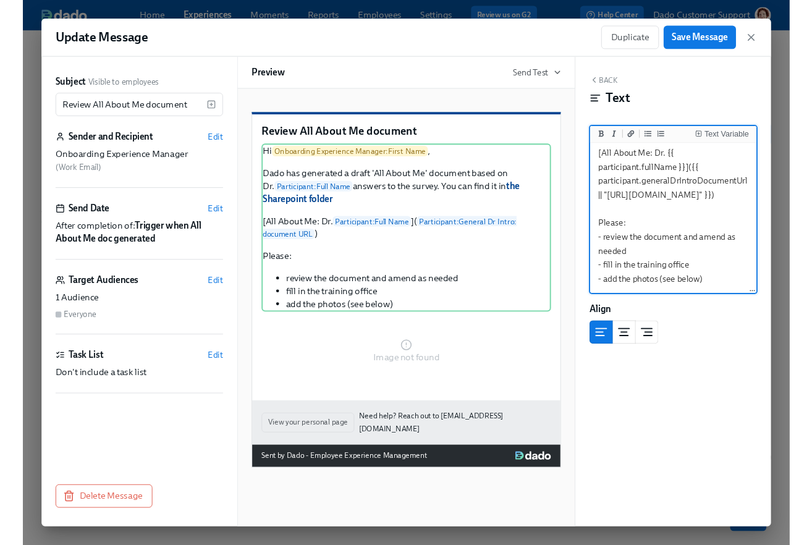
scroll to position [169, 0]
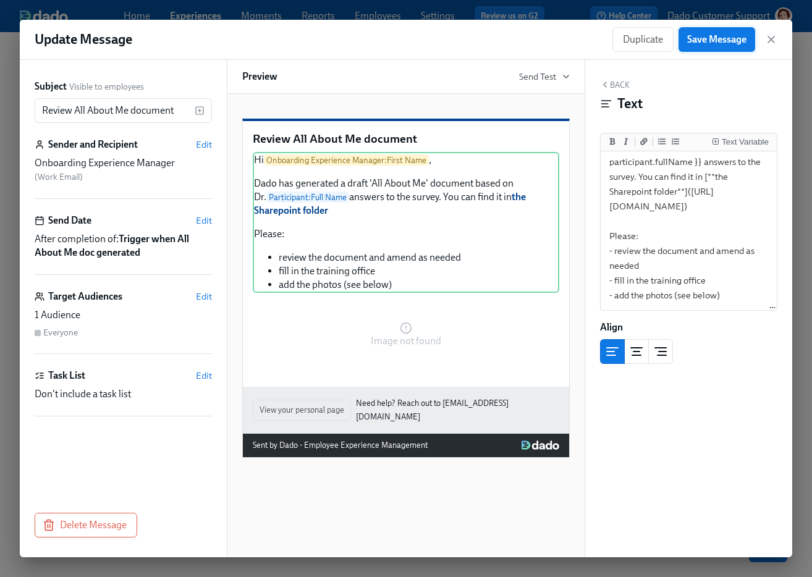
click at [706, 38] on span "Save Message" at bounding box center [716, 39] width 59 height 12
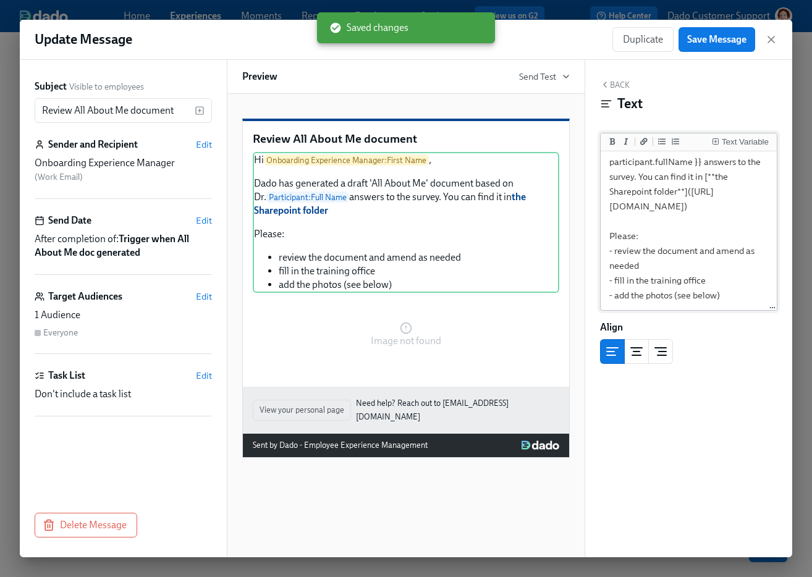
click at [674, 292] on textarea "Hi {{ onboardingExperienceManager.firstName }}, Dado has generated a draft 'All…" at bounding box center [688, 184] width 171 height 250
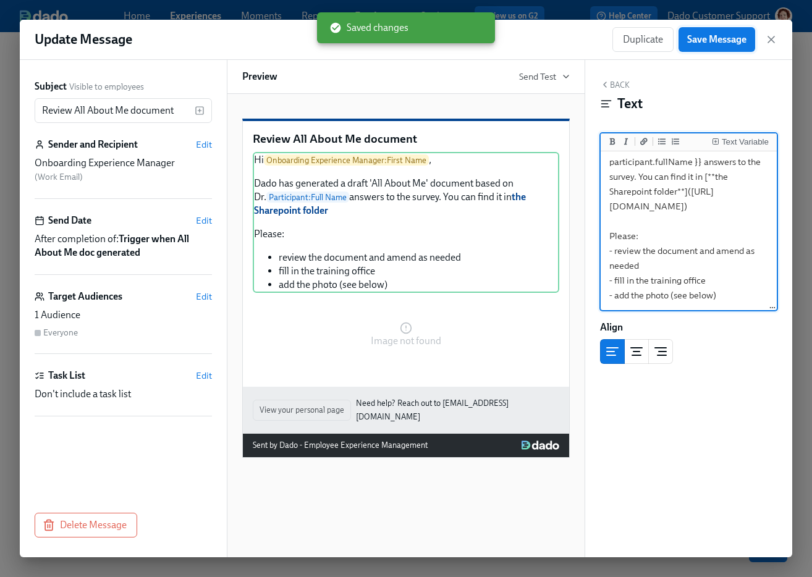
type textarea "Hi {{ onboardingExperienceManager.firstName }}, Dado has generated a draft 'All…"
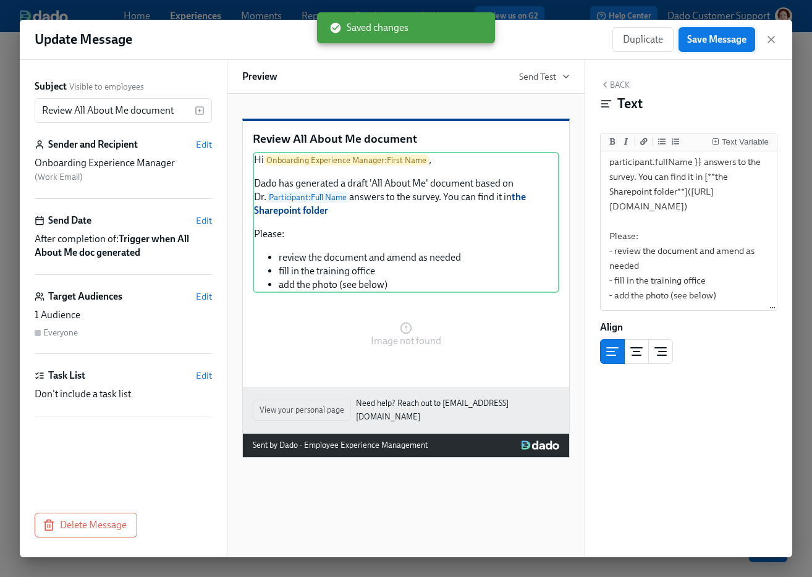
click at [700, 42] on span "Save Message" at bounding box center [716, 39] width 59 height 12
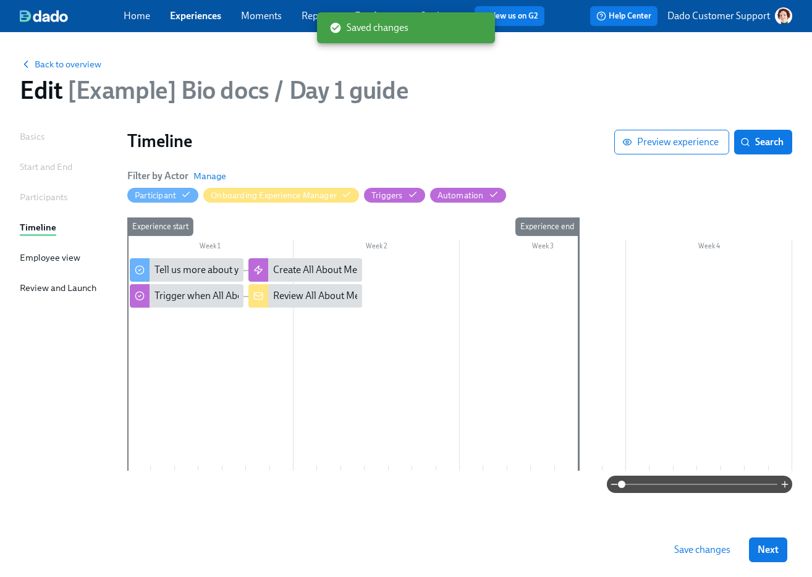
click at [697, 554] on span "Save changes" at bounding box center [702, 550] width 56 height 12
click at [49, 56] on div "Back to overview Edit [Example] Bio docs / Day 1 guide" at bounding box center [406, 81] width 792 height 68
click at [51, 66] on span "Back to overview" at bounding box center [61, 64] width 82 height 12
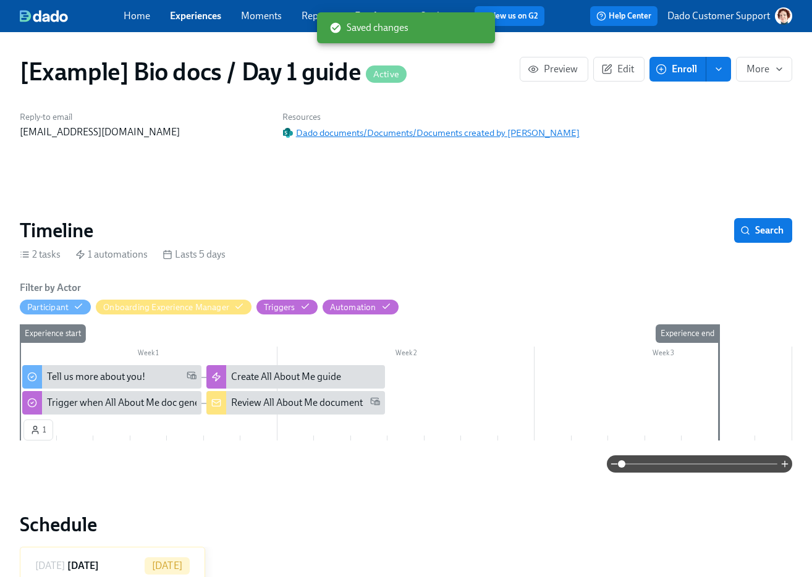
click at [398, 130] on span "Dado documents/Documents/Documents created by [PERSON_NAME]" at bounding box center [430, 133] width 297 height 12
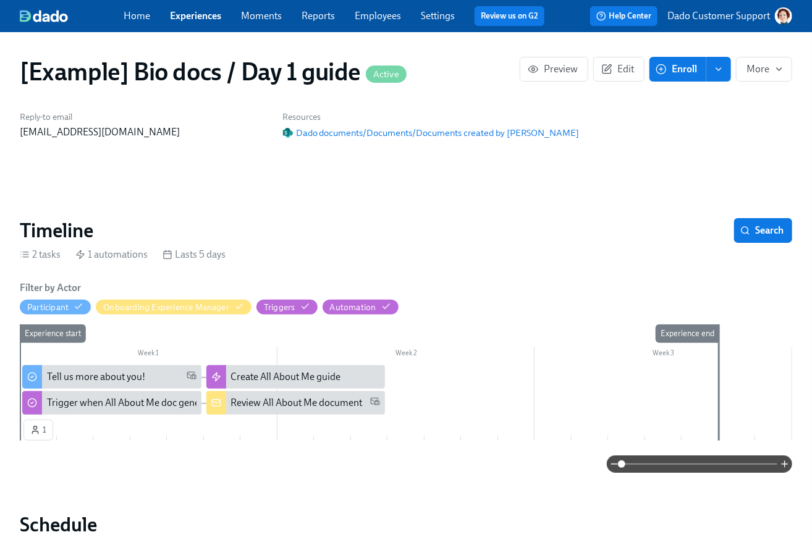
click at [244, 250] on div "2 tasks 1 automations Lasts 5 days" at bounding box center [406, 255] width 773 height 14
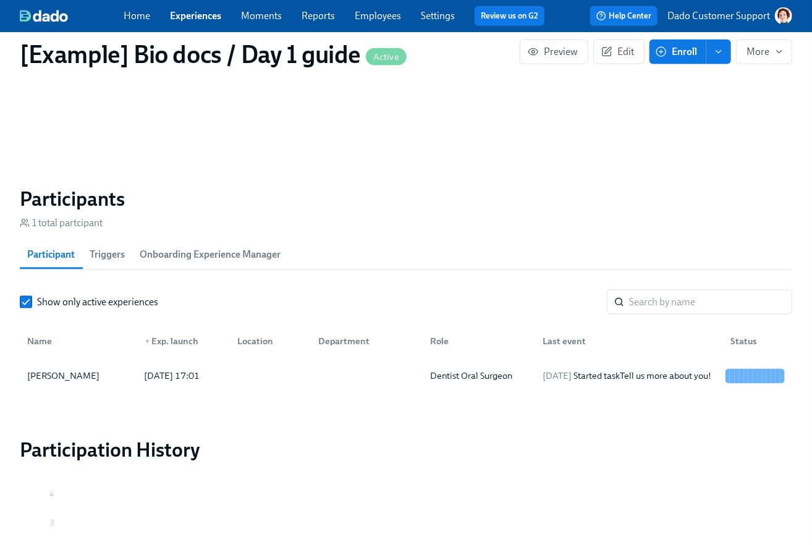
scroll to position [875, 0]
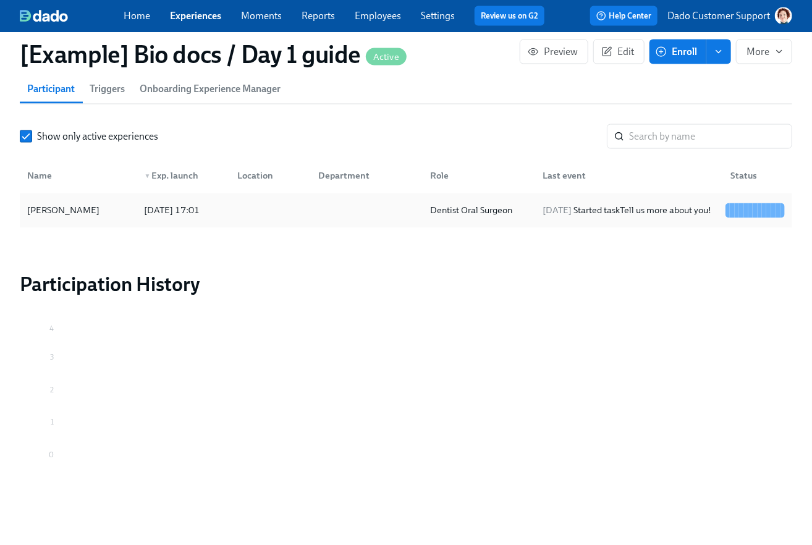
click at [174, 194] on div "[PERSON_NAME] [DATE] 17:01 Dentist Oral Surgeon [DATE] Started task Tell us mor…" at bounding box center [406, 210] width 773 height 35
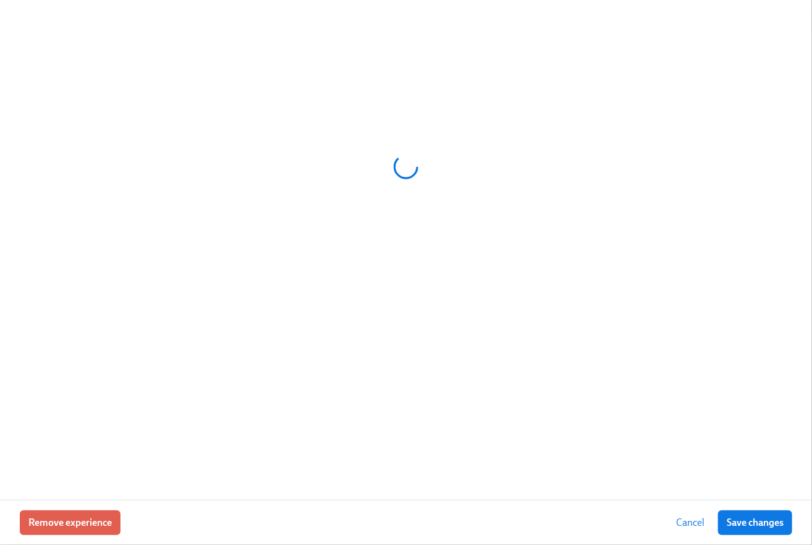
click at [167, 211] on div at bounding box center [406, 166] width 773 height 309
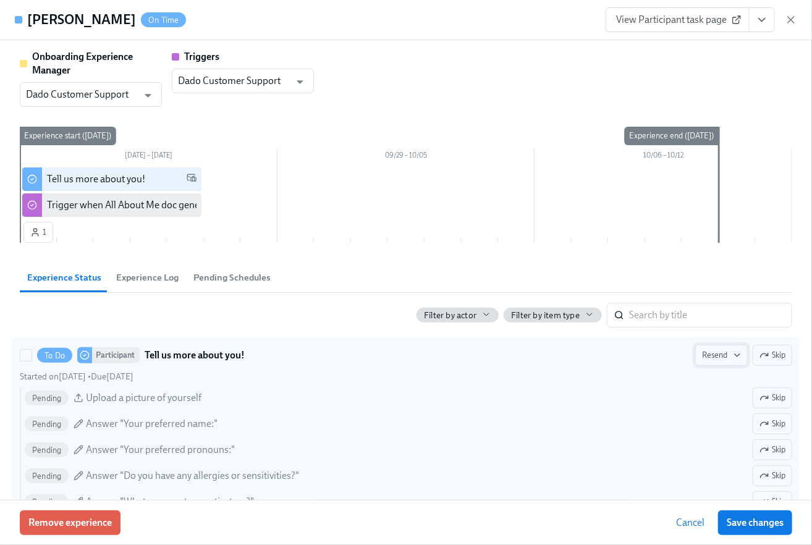
click at [732, 356] on icon "button" at bounding box center [737, 355] width 10 height 10
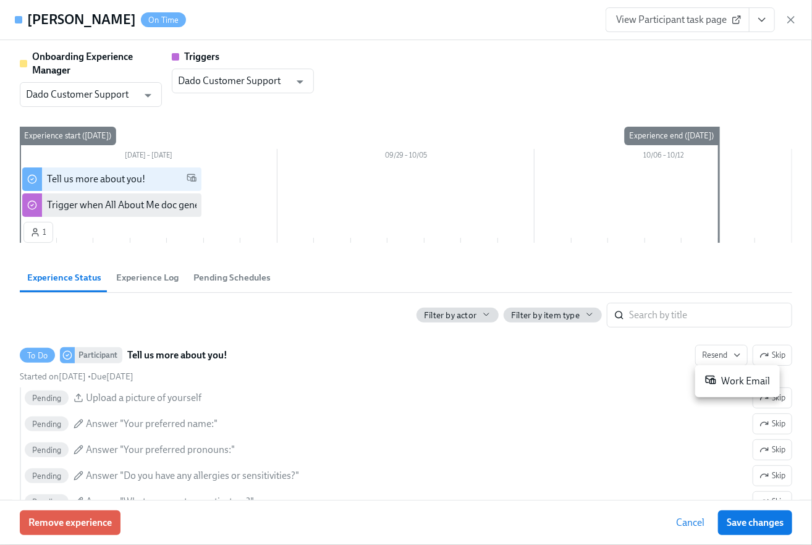
click at [740, 386] on div "Work Email" at bounding box center [737, 381] width 65 height 15
click at [708, 382] on div "Work Email" at bounding box center [711, 381] width 65 height 15
click at [685, 535] on div at bounding box center [406, 272] width 812 height 545
click at [685, 517] on span "Cancel" at bounding box center [690, 523] width 28 height 12
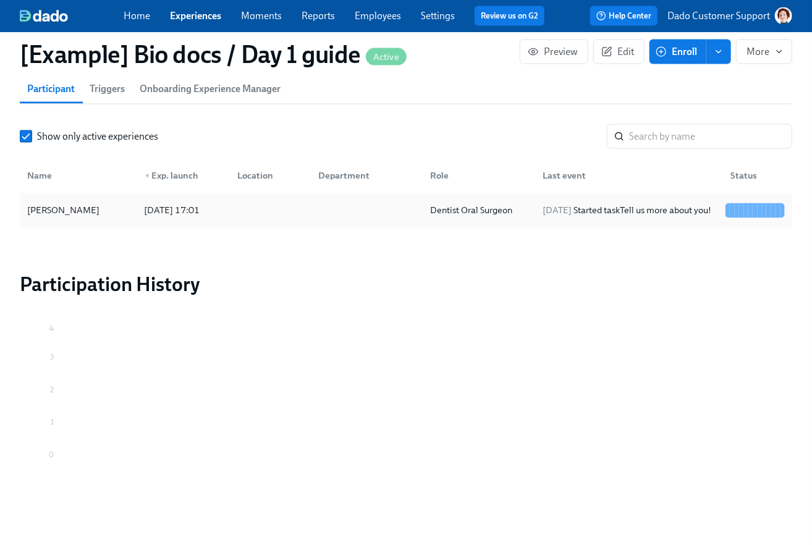
click at [68, 210] on div "[PERSON_NAME]" at bounding box center [63, 210] width 82 height 15
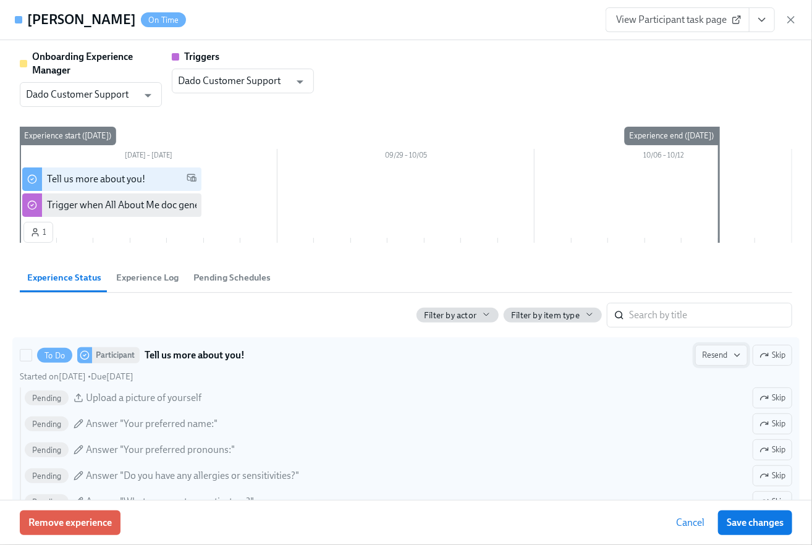
click at [732, 349] on span "Resend" at bounding box center [721, 355] width 39 height 12
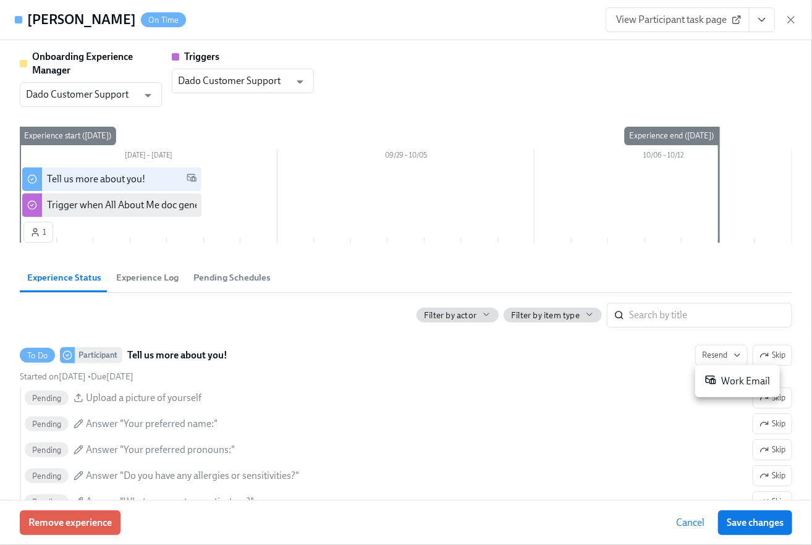
click at [732, 381] on div "Work Email" at bounding box center [737, 381] width 65 height 15
drag, startPoint x: 780, startPoint y: 6, endPoint x: 773, endPoint y: 10, distance: 8.1
click at [781, 6] on div at bounding box center [406, 272] width 812 height 545
click at [706, 25] on span "View Participant task page" at bounding box center [677, 20] width 123 height 12
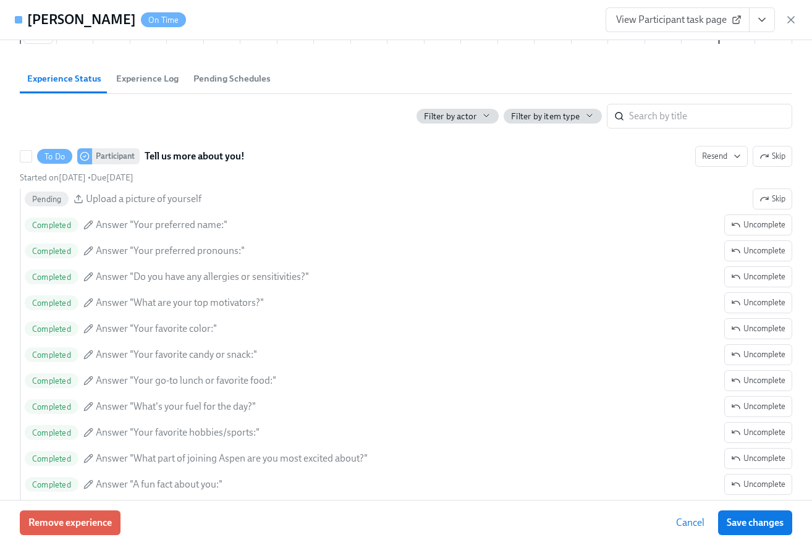
scroll to position [188, 0]
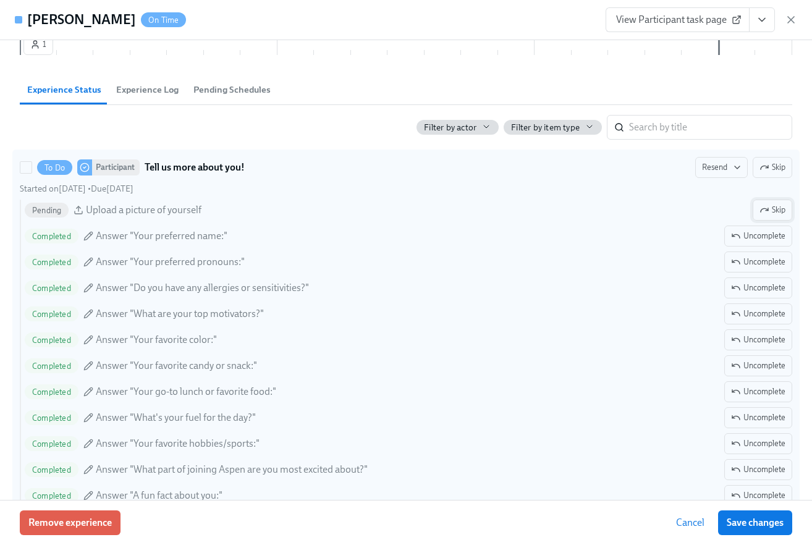
click at [765, 201] on button "Skip" at bounding box center [773, 210] width 40 height 21
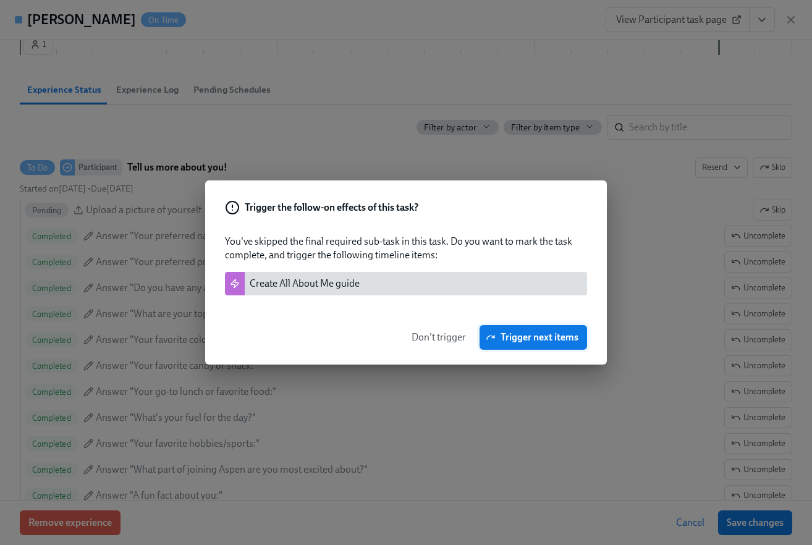
click at [572, 332] on span "Trigger next items" at bounding box center [533, 337] width 90 height 12
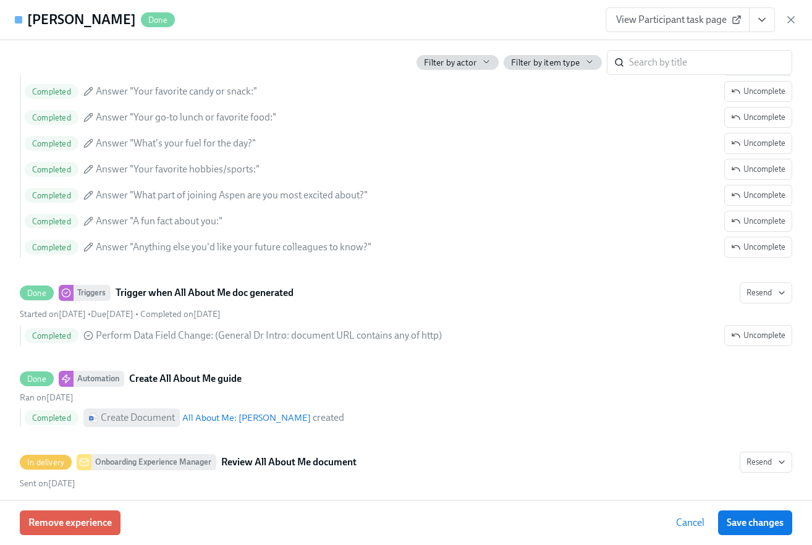
scroll to position [503, 0]
